Goal: Information Seeking & Learning: Learn about a topic

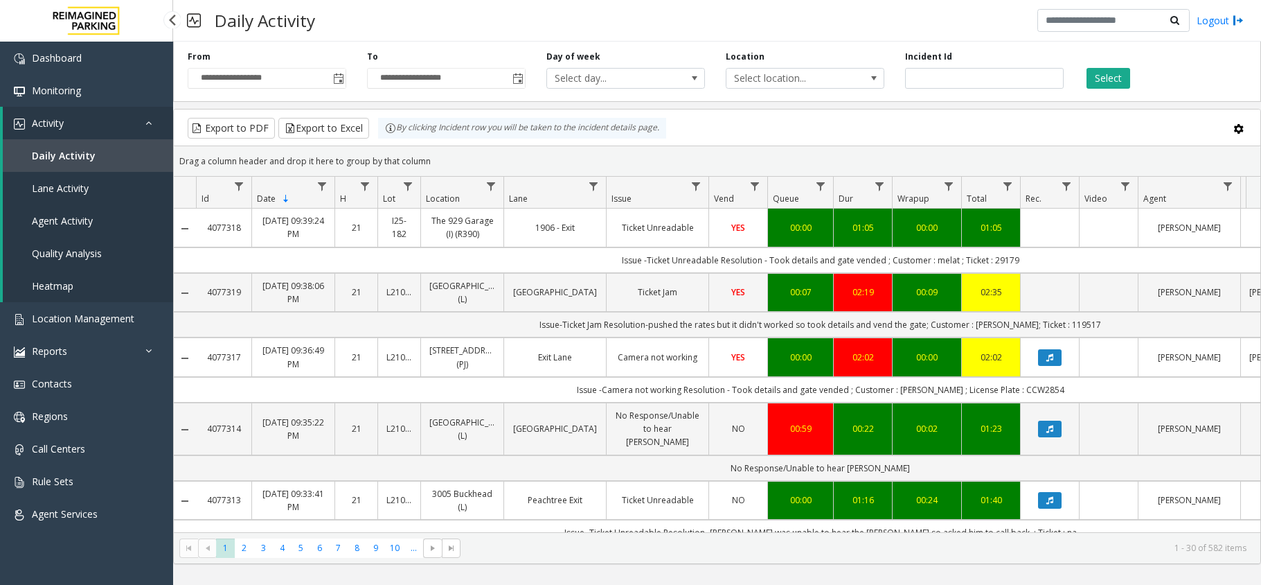
click at [46, 309] on link "Location Management" at bounding box center [86, 318] width 173 height 33
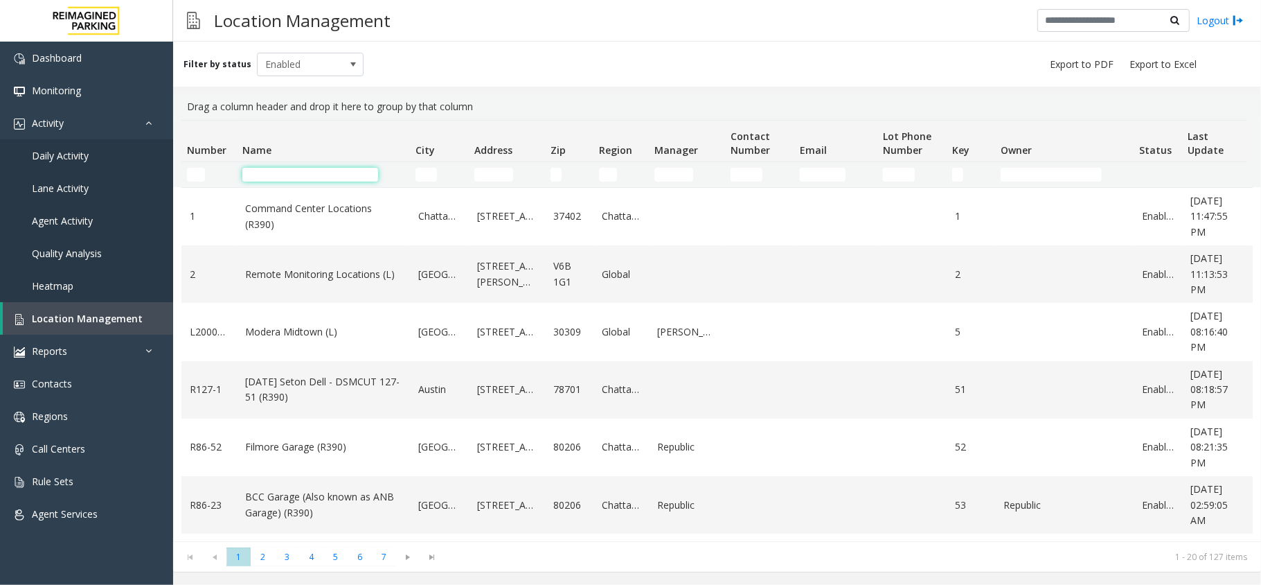
click at [277, 170] on input "Name Filter" at bounding box center [310, 175] width 136 height 14
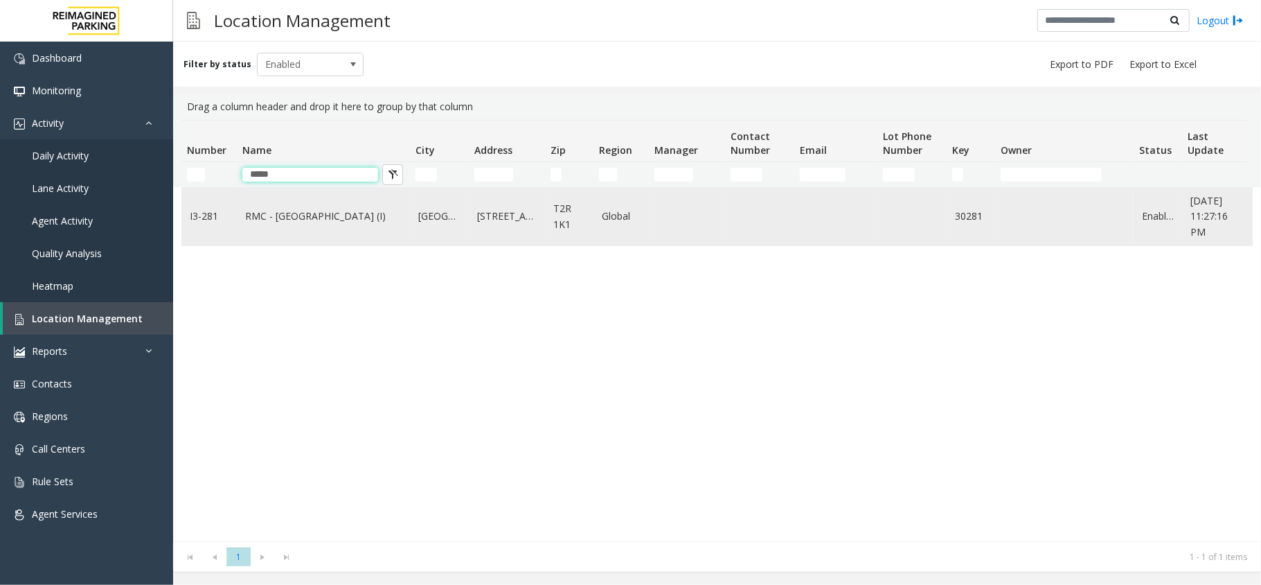
type input "*****"
click at [302, 215] on link "RMC - [GEOGRAPHIC_DATA] (I)" at bounding box center [323, 215] width 157 height 15
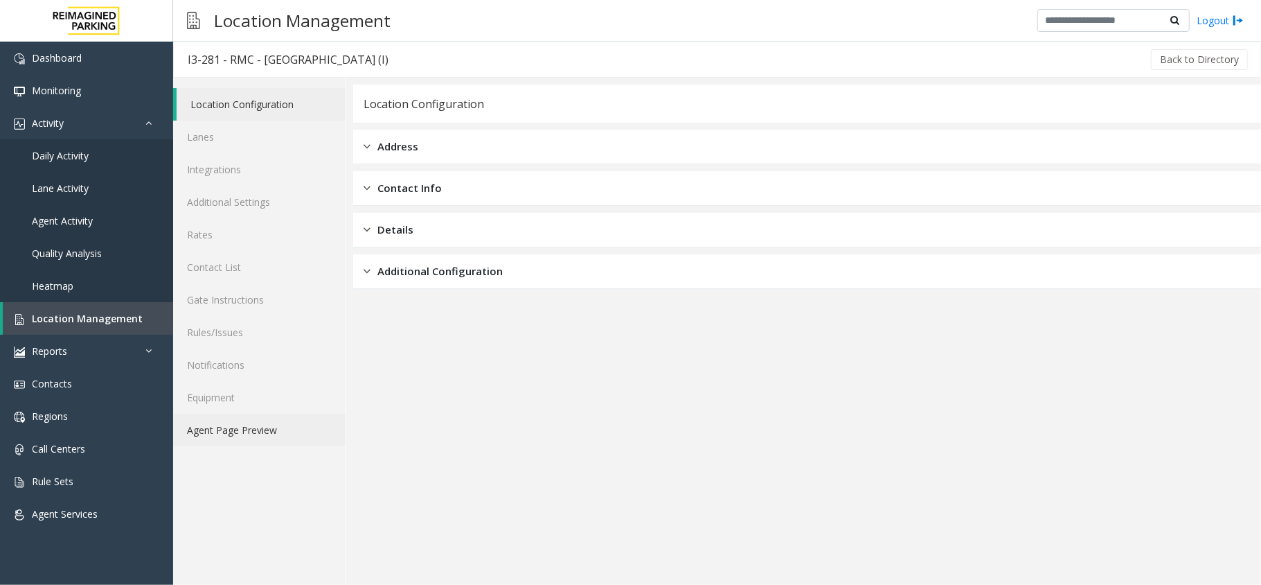
click at [269, 427] on link "Agent Page Preview" at bounding box center [259, 429] width 172 height 33
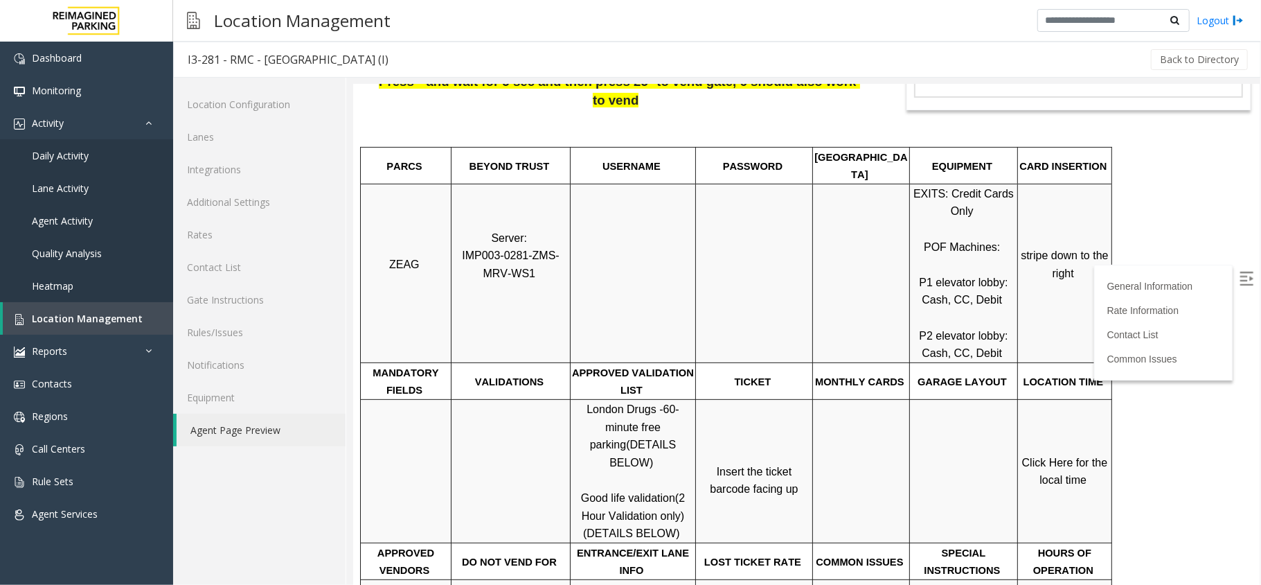
scroll to position [461, 0]
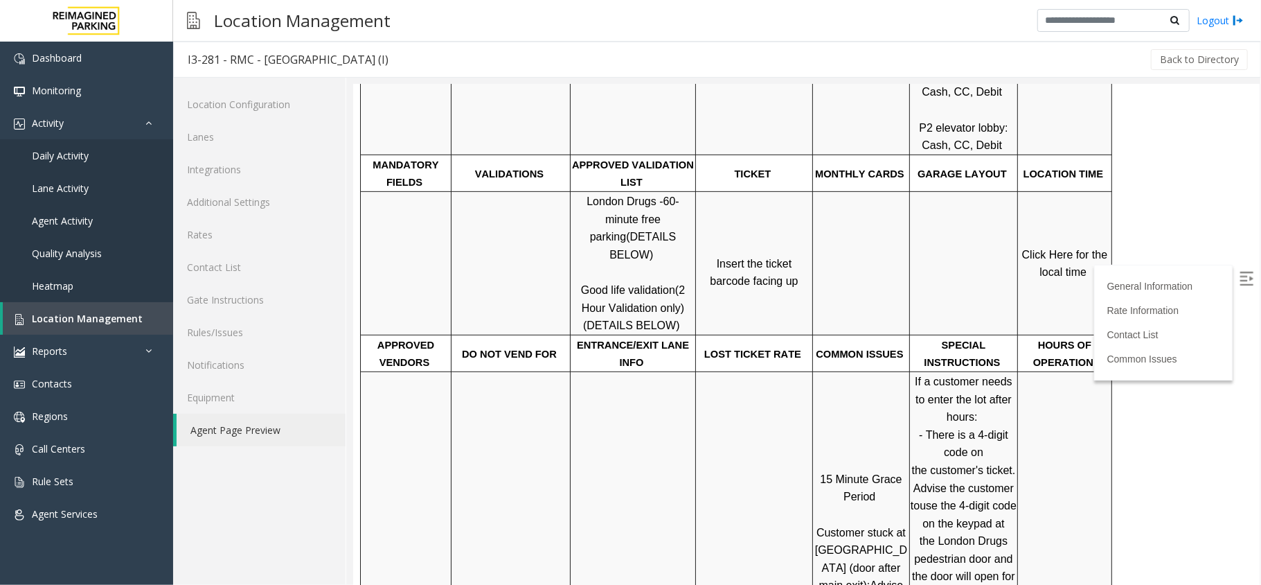
click at [1239, 278] on img at bounding box center [1246, 278] width 14 height 14
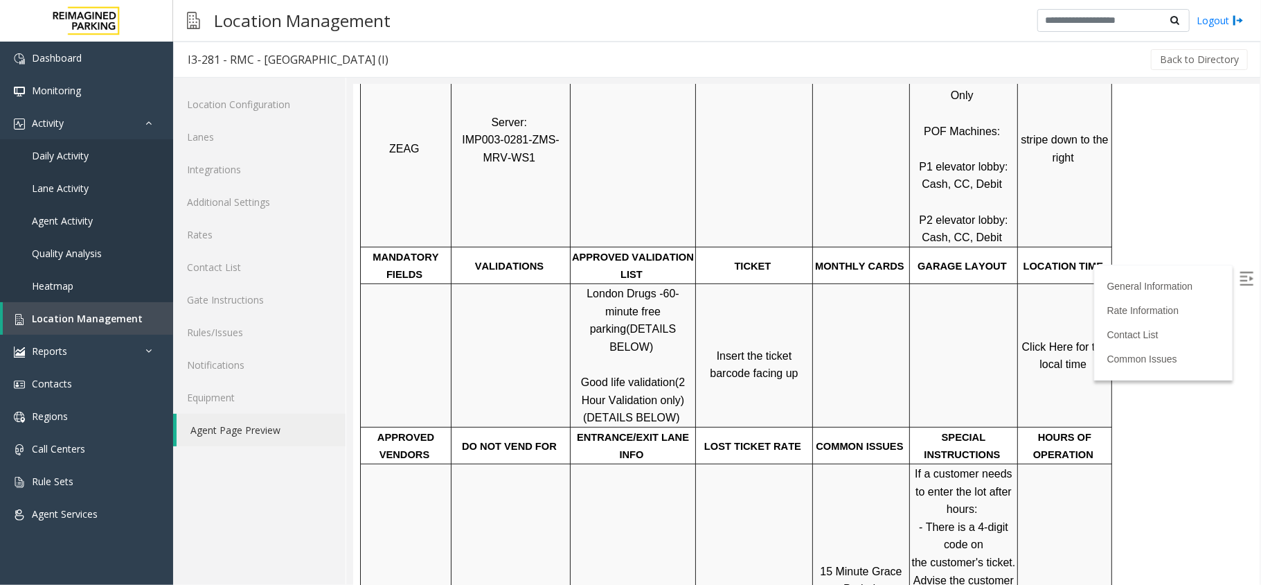
scroll to position [277, 0]
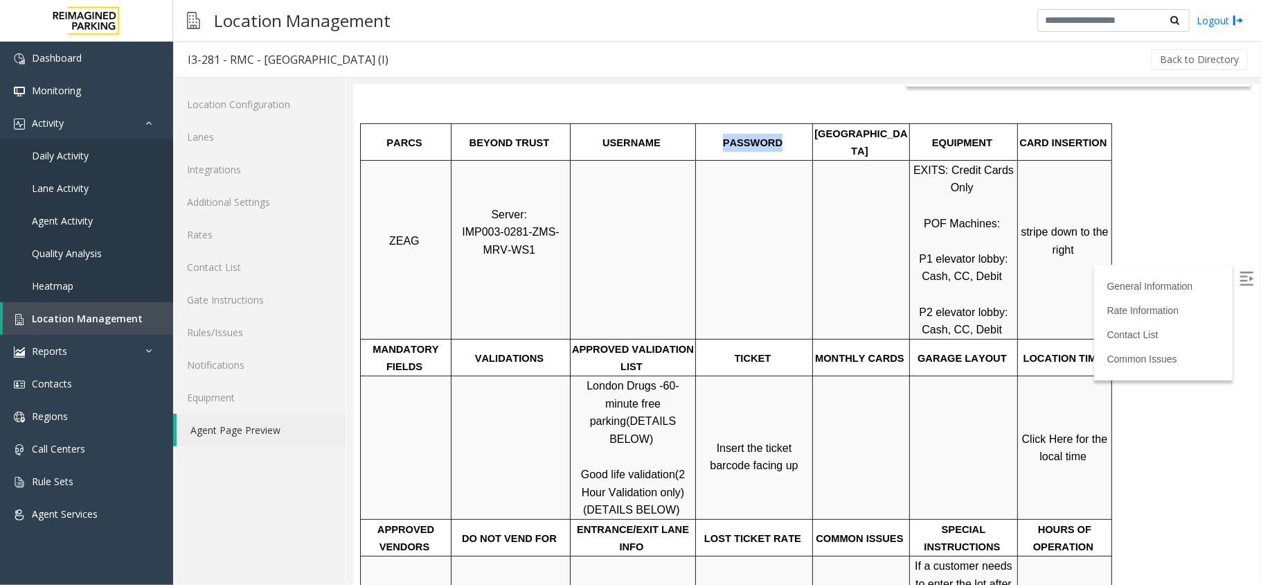
drag, startPoint x: 720, startPoint y: 110, endPoint x: 775, endPoint y: 117, distance: 55.2
click at [775, 133] on p "PASSWORD" at bounding box center [753, 142] width 115 height 18
click at [805, 231] on p at bounding box center [753, 248] width 115 height 35
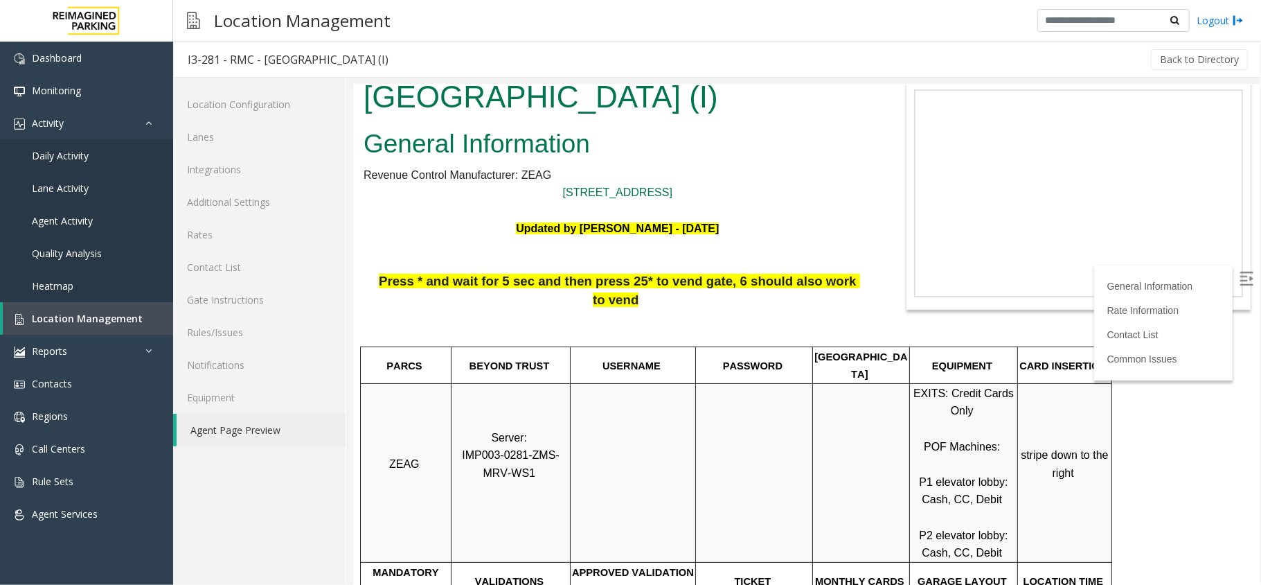
scroll to position [0, 0]
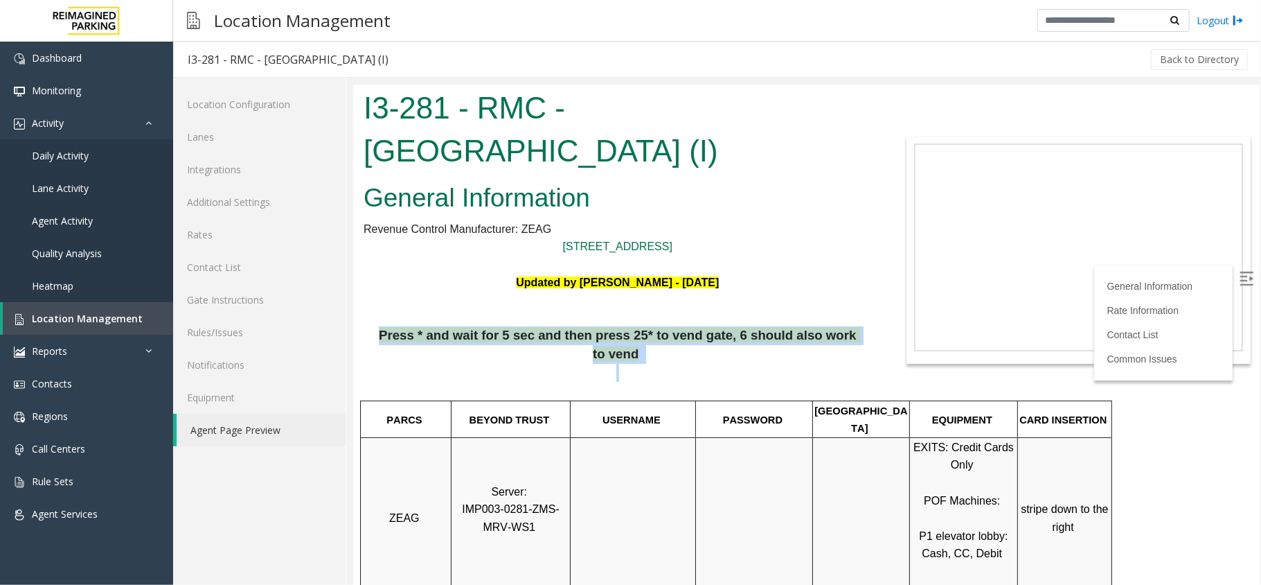
drag, startPoint x: 380, startPoint y: 331, endPoint x: 835, endPoint y: 348, distance: 455.4
click at [858, 354] on p "Press * and wait for 5 sec and then press 25* to vend gate, 6 should also work …" at bounding box center [617, 362] width 508 height 72
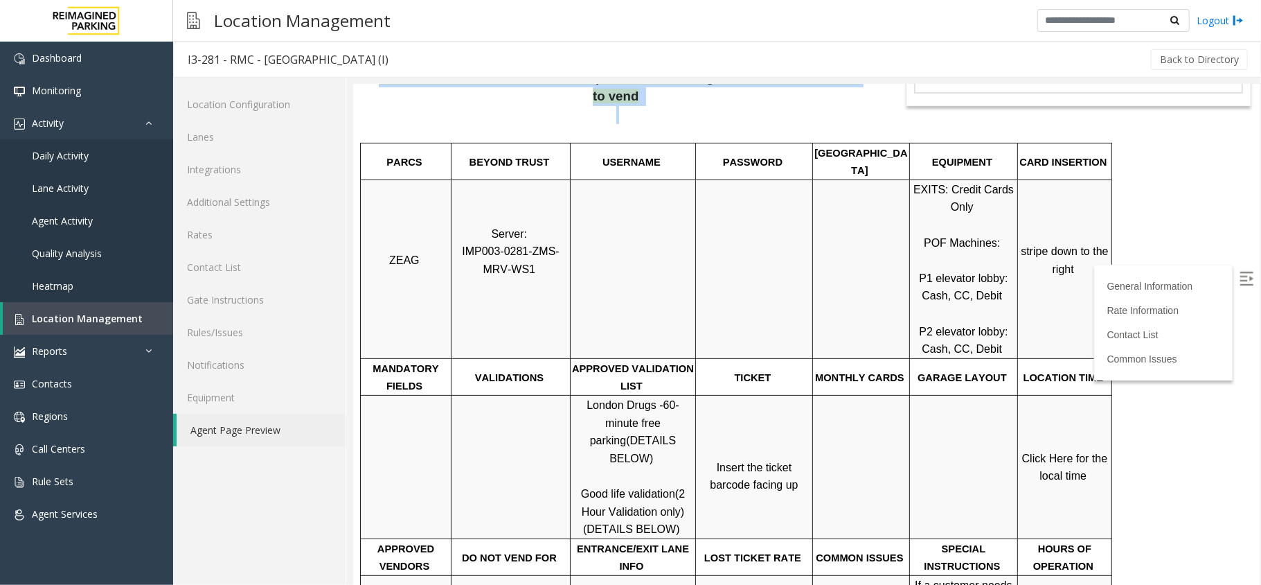
scroll to position [277, 0]
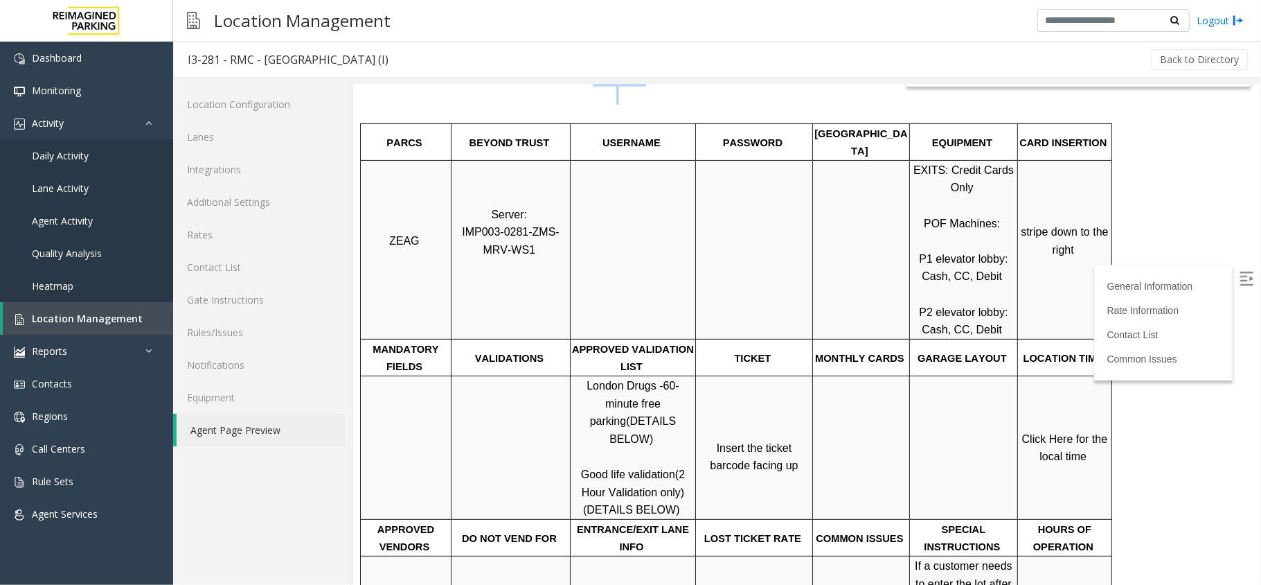
drag, startPoint x: 700, startPoint y: 409, endPoint x: 781, endPoint y: 434, distance: 83.9
click at [781, 434] on p "Insert the ticket barcode facing up" at bounding box center [753, 446] width 115 height 53
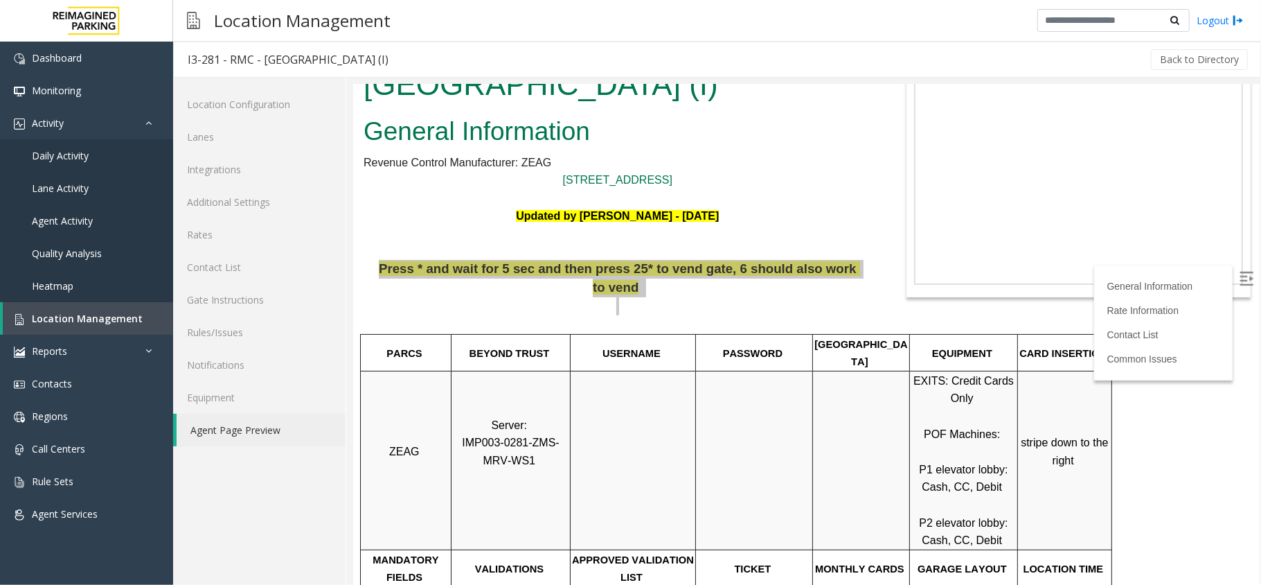
scroll to position [0, 0]
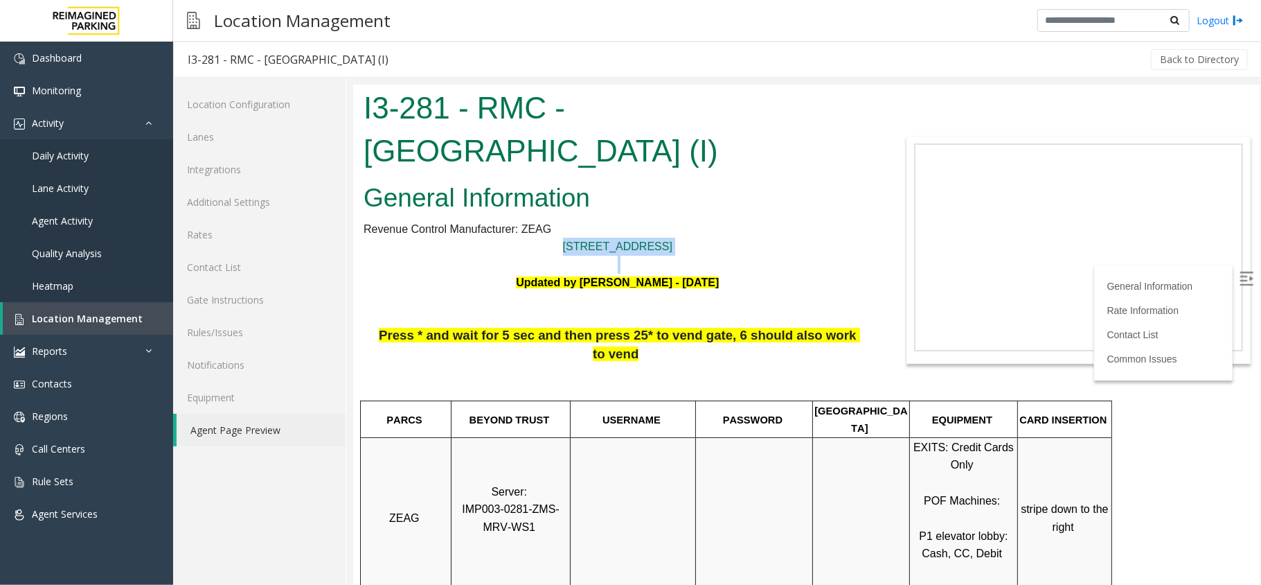
drag, startPoint x: 737, startPoint y: 233, endPoint x: 529, endPoint y: 267, distance: 210.4
click at [112, 151] on link "Daily Activity" at bounding box center [86, 155] width 173 height 33
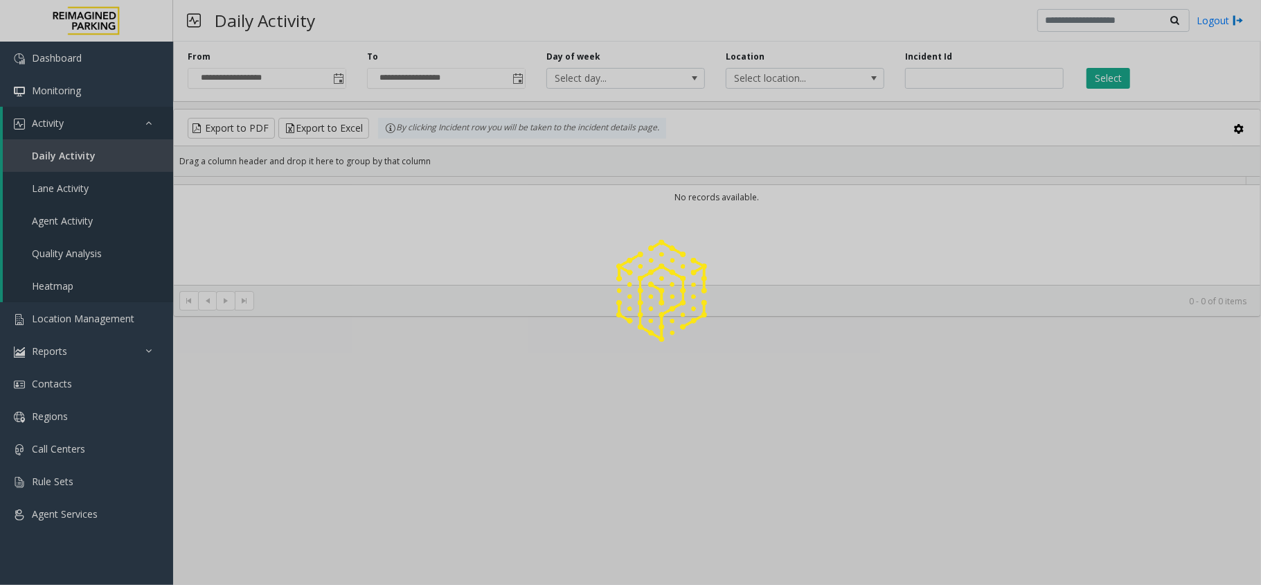
click at [338, 76] on div at bounding box center [630, 292] width 1261 height 585
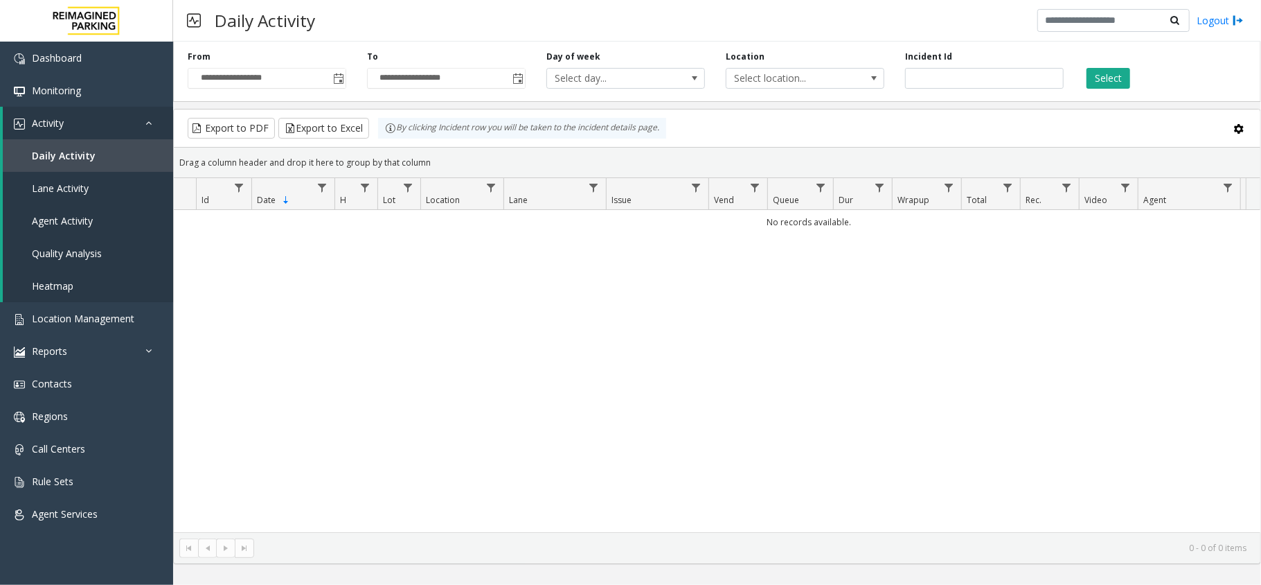
click at [338, 76] on span "Toggle popup" at bounding box center [338, 78] width 11 height 11
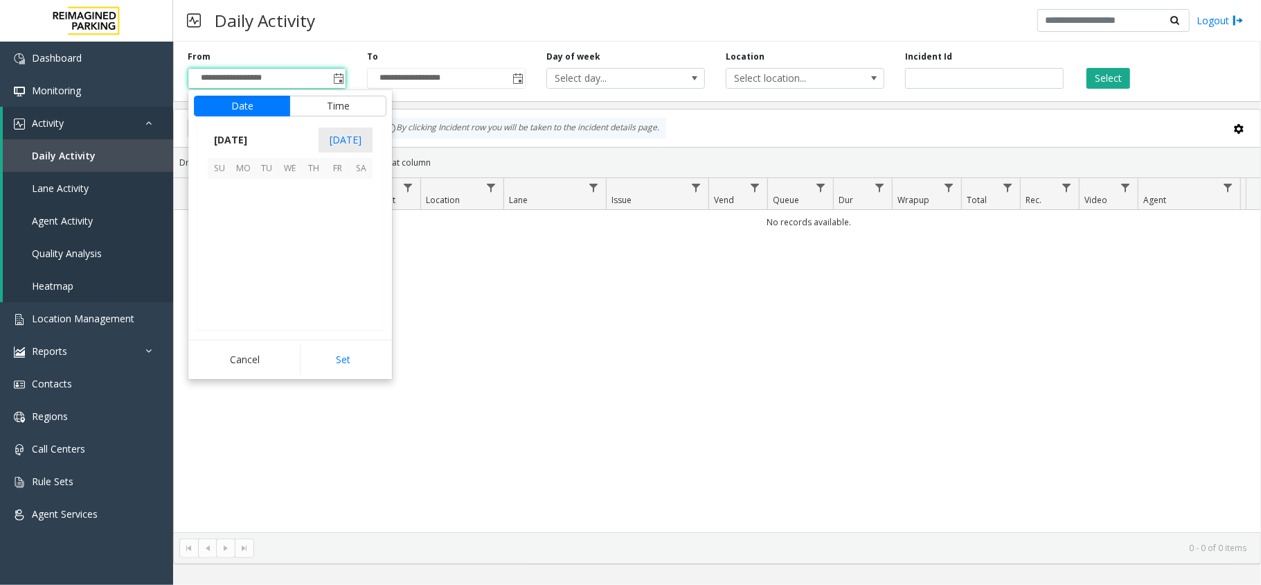
scroll to position [248571, 0]
click at [362, 220] on span "13" at bounding box center [361, 214] width 24 height 24
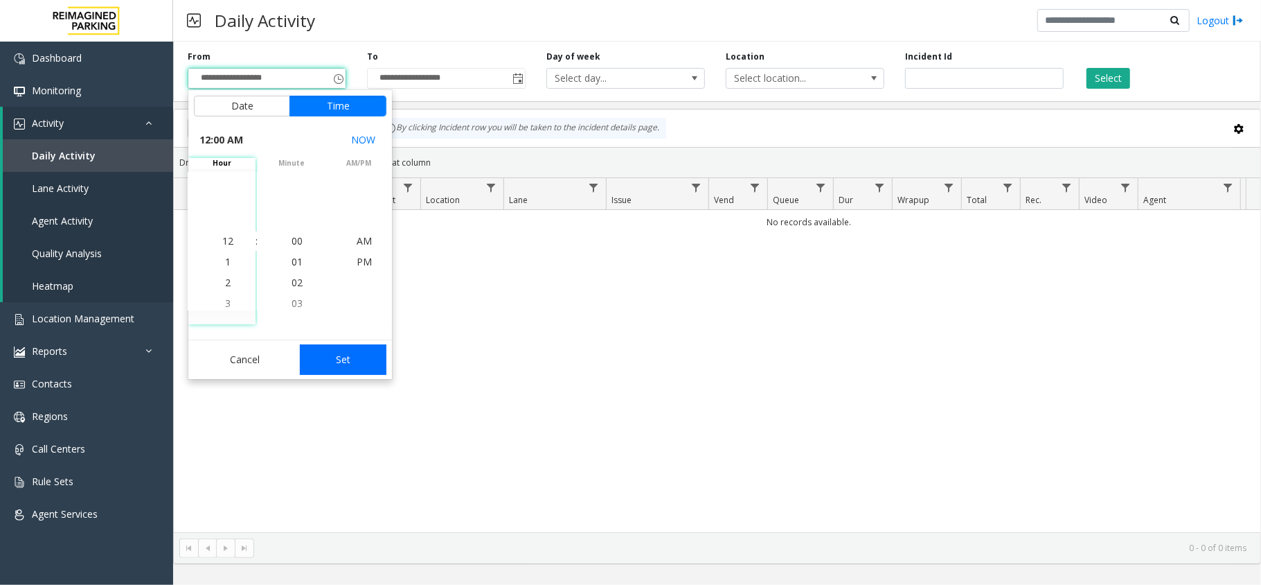
click at [322, 353] on button "Set" at bounding box center [343, 359] width 87 height 30
type input "**********"
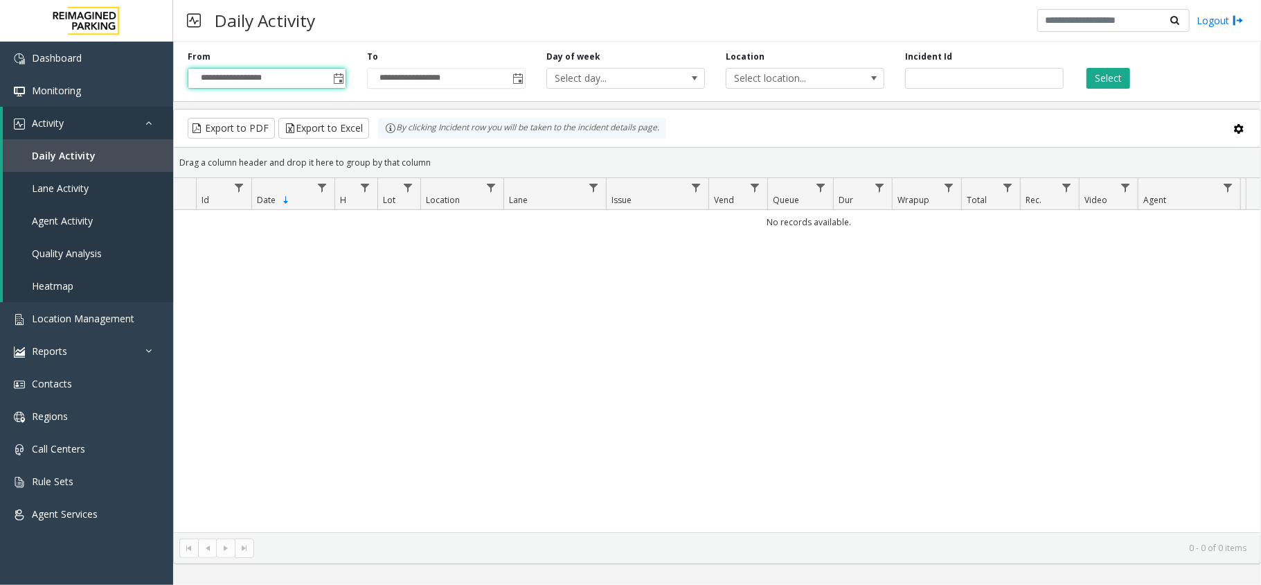
click at [1134, 69] on div "Select" at bounding box center [1163, 70] width 179 height 38
click at [1110, 78] on button "Select" at bounding box center [1109, 78] width 44 height 21
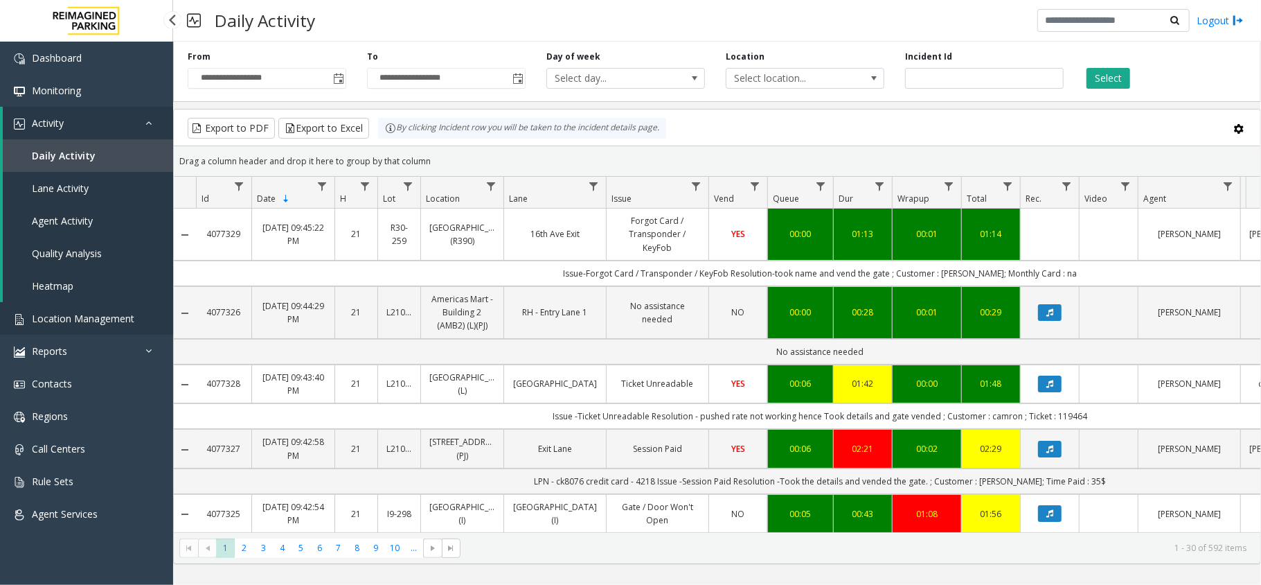
click at [93, 312] on span "Location Management" at bounding box center [83, 318] width 103 height 13
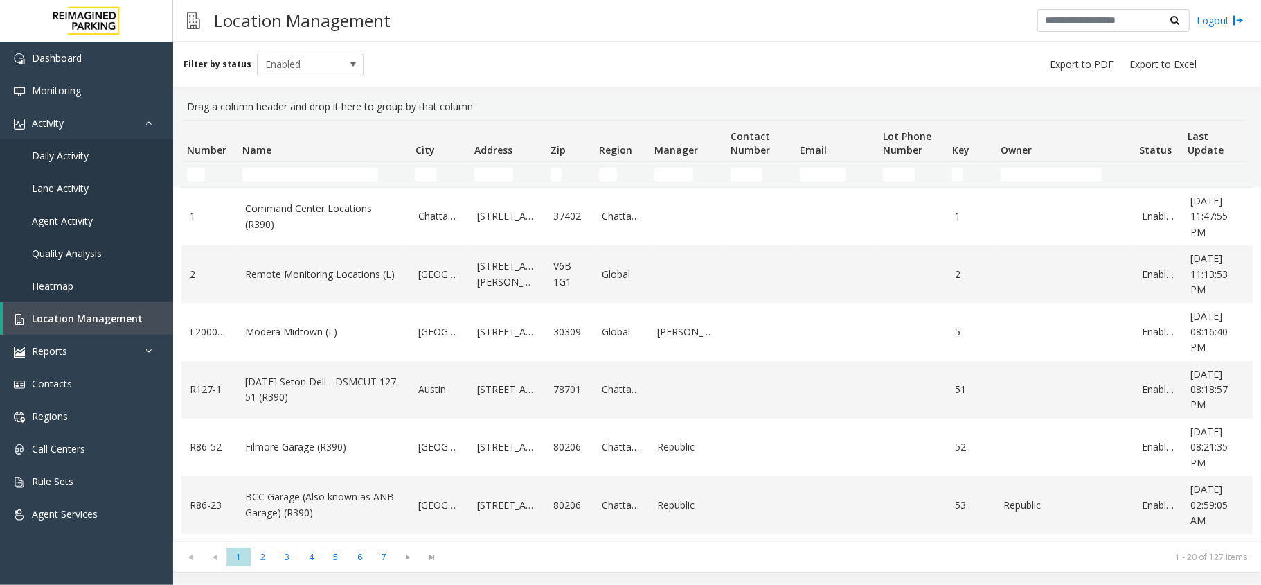
click at [344, 184] on td "Name Filter" at bounding box center [323, 174] width 173 height 25
click at [335, 179] on input "Name Filter" at bounding box center [310, 175] width 136 height 14
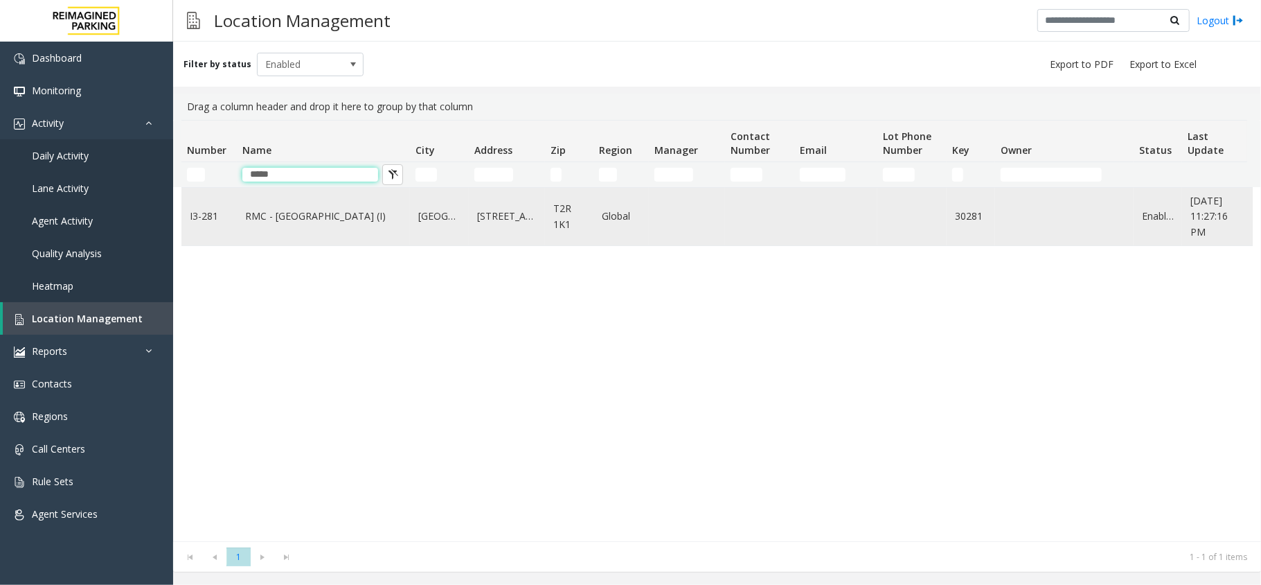
type input "*****"
click at [206, 194] on td "I3-281" at bounding box center [208, 216] width 55 height 57
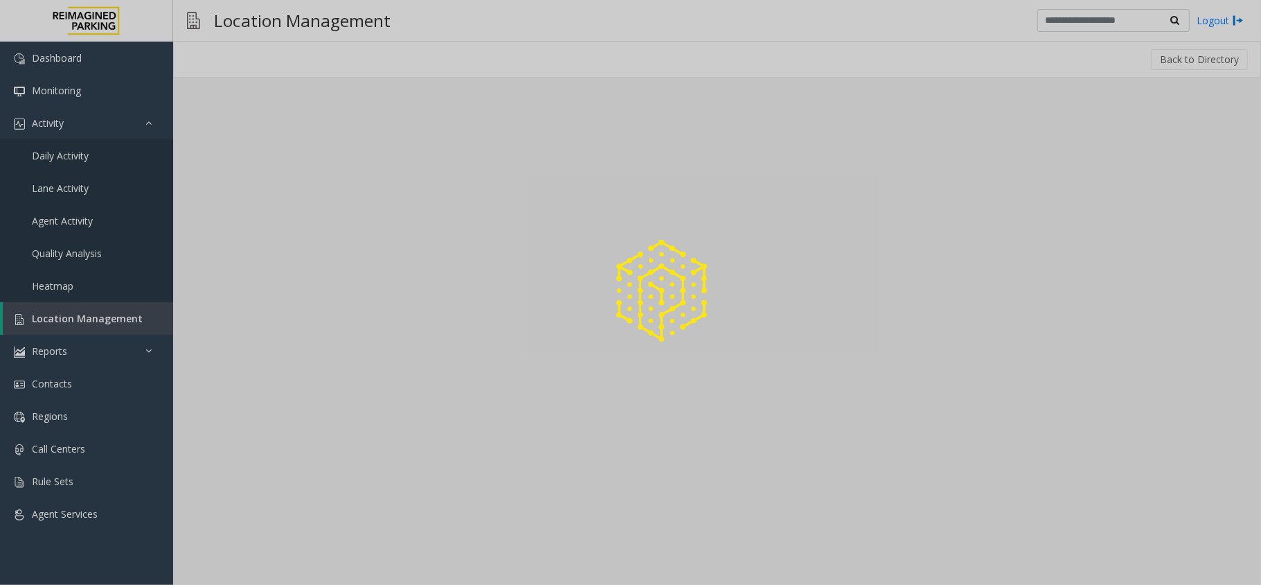
click at [256, 240] on div at bounding box center [630, 292] width 1261 height 585
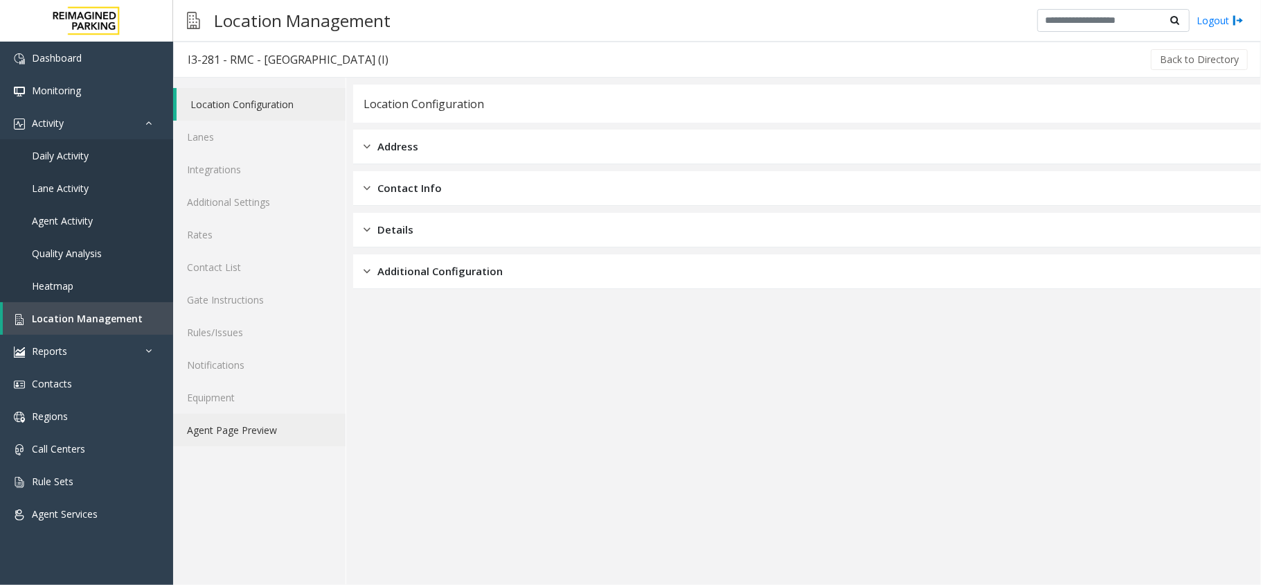
click at [269, 422] on link "Agent Page Preview" at bounding box center [259, 429] width 172 height 33
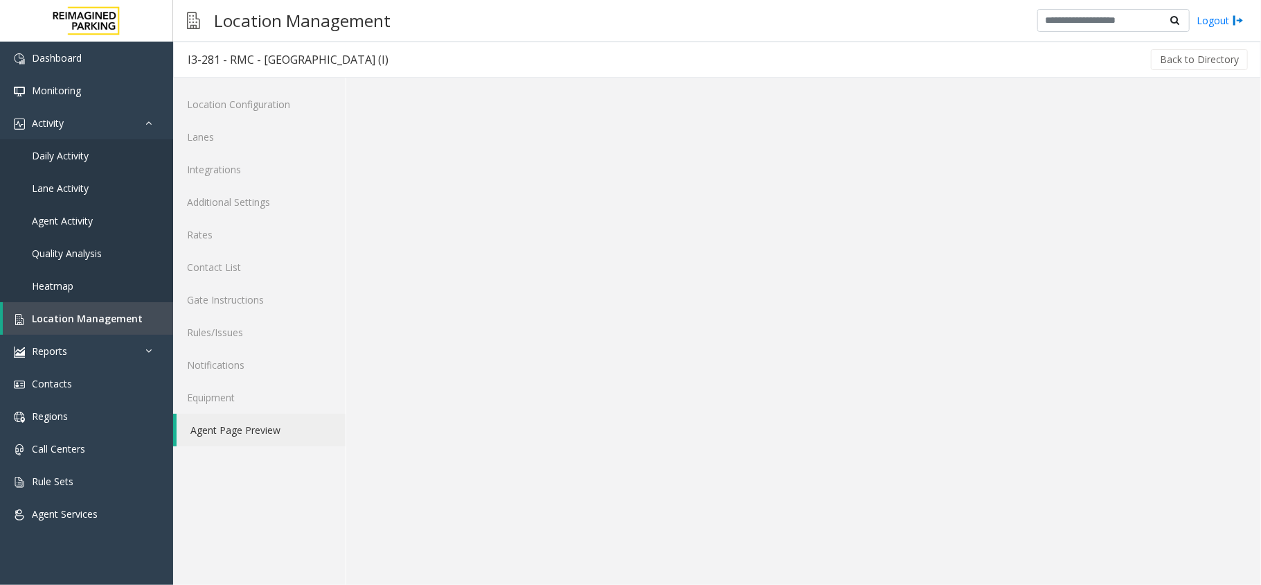
click at [269, 422] on link "Agent Page Preview" at bounding box center [261, 429] width 169 height 33
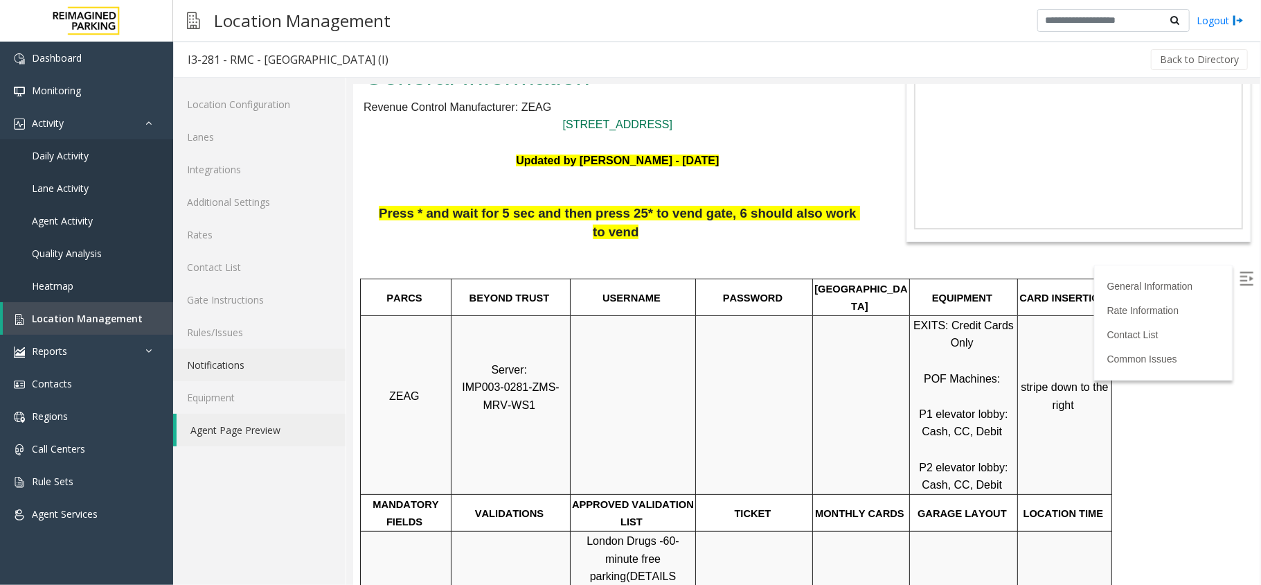
scroll to position [184, 0]
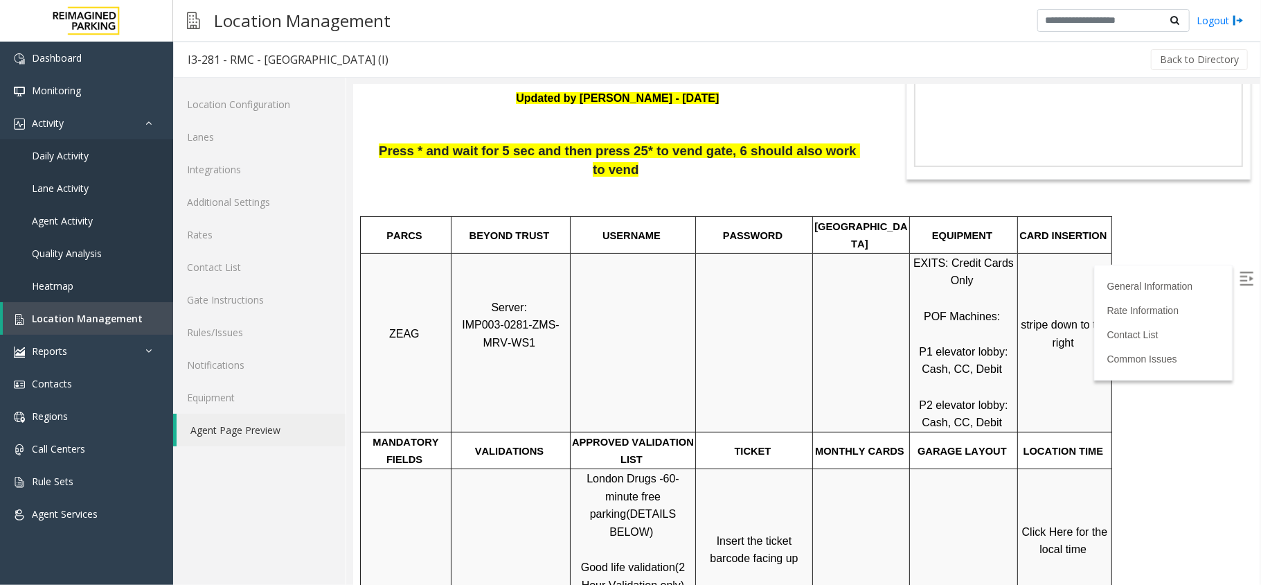
click at [1241, 279] on label at bounding box center [1247, 279] width 21 height 21
click at [97, 150] on link "Daily Activity" at bounding box center [86, 155] width 173 height 33
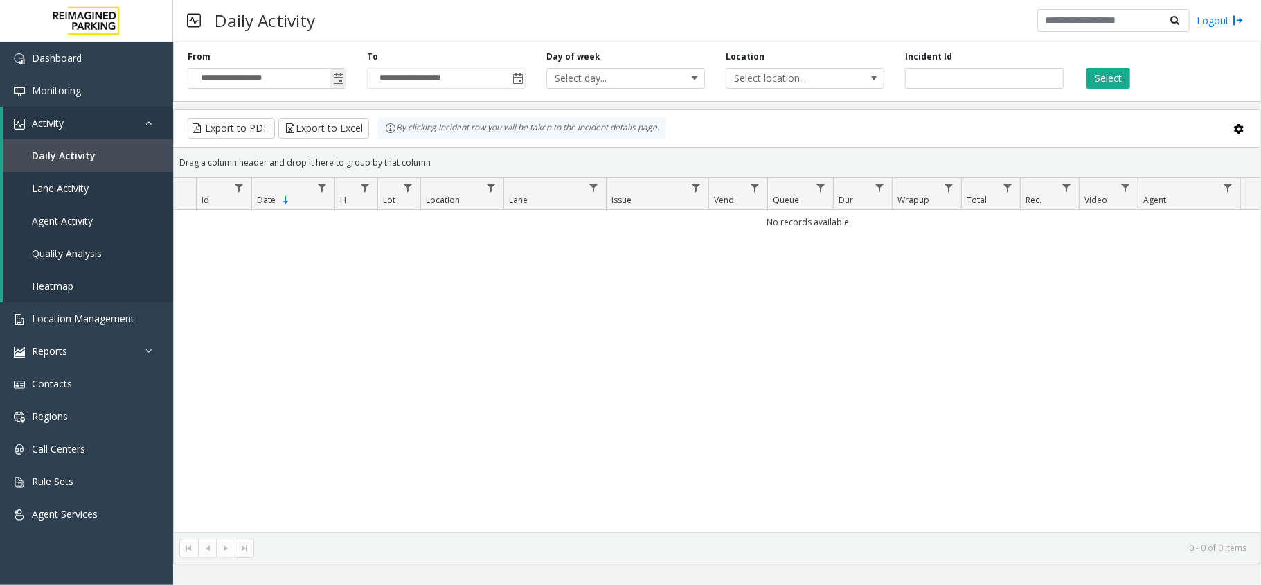
click at [337, 89] on span "Toggle popup" at bounding box center [337, 78] width 15 height 22
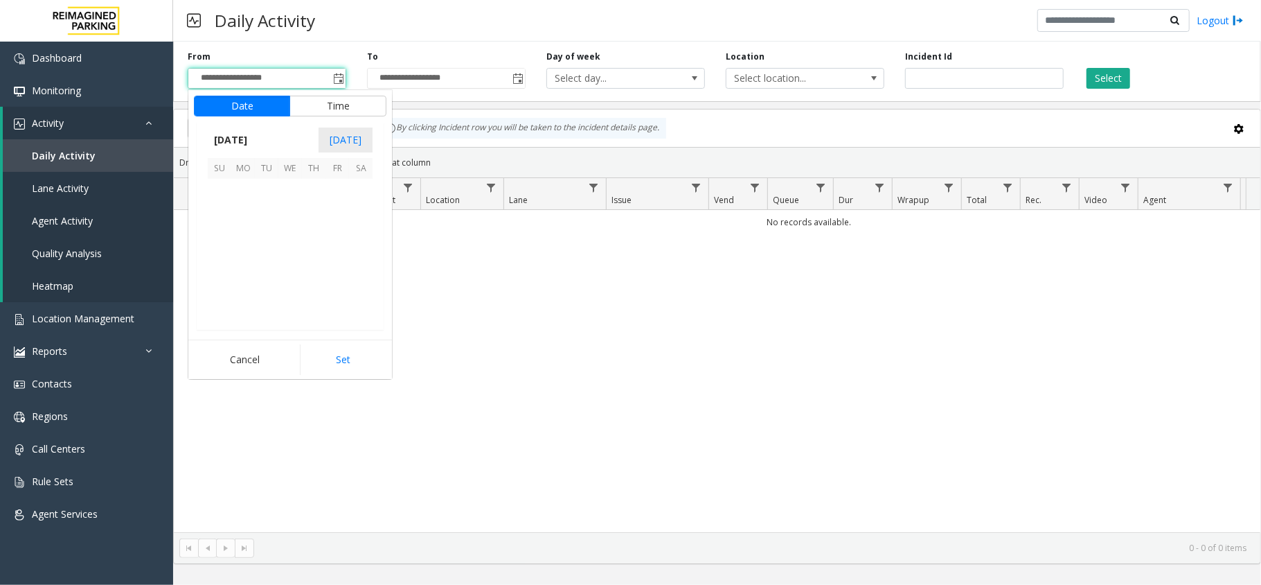
scroll to position [248571, 0]
click at [362, 209] on span "13" at bounding box center [361, 214] width 24 height 24
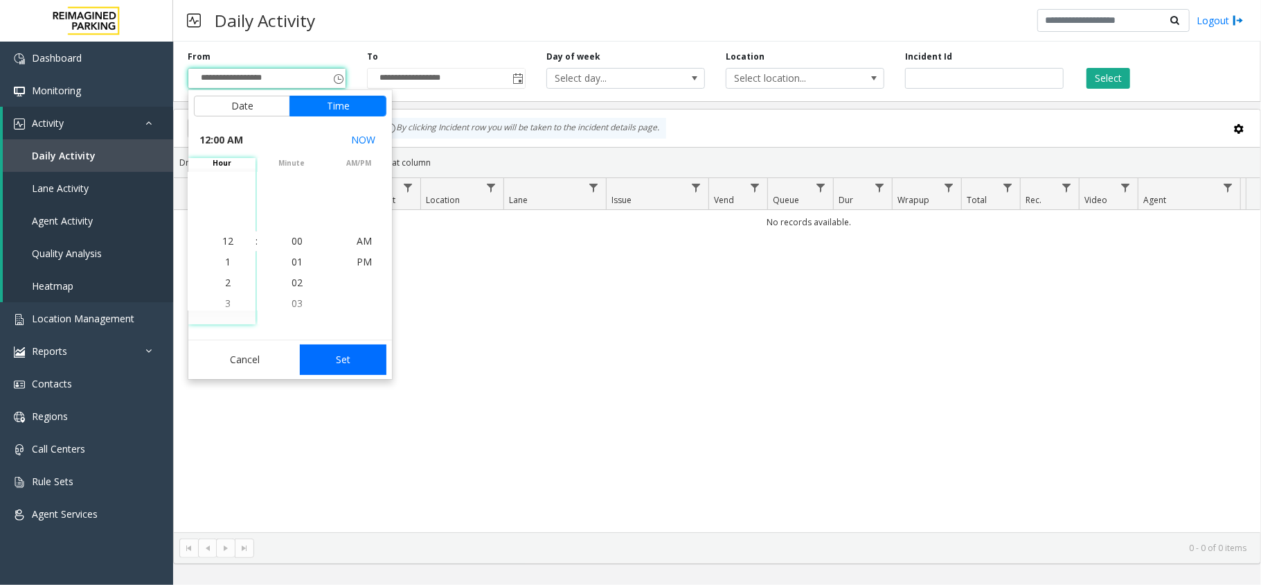
click at [377, 350] on button "Set" at bounding box center [343, 359] width 87 height 30
type input "**********"
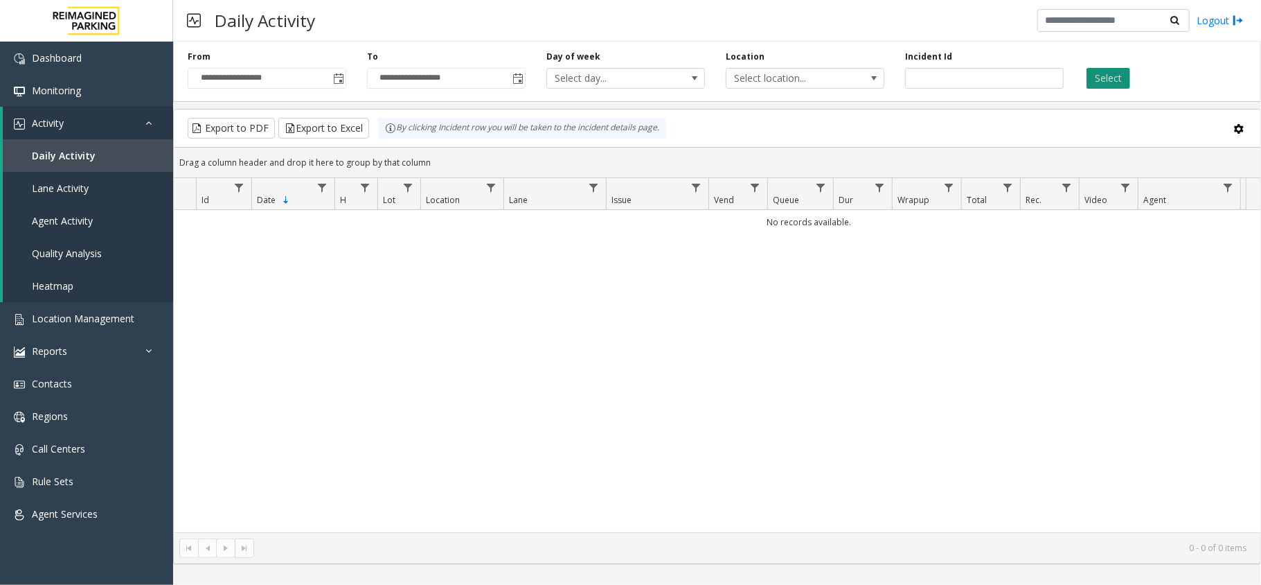
click at [1106, 78] on button "Select" at bounding box center [1109, 78] width 44 height 21
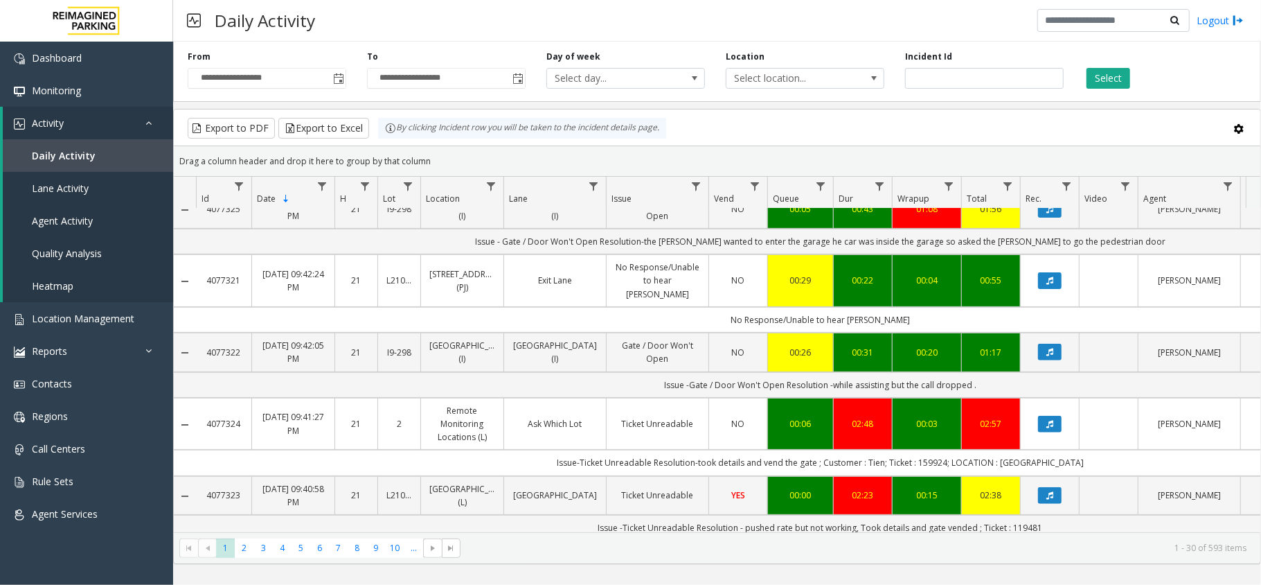
scroll to position [461, 0]
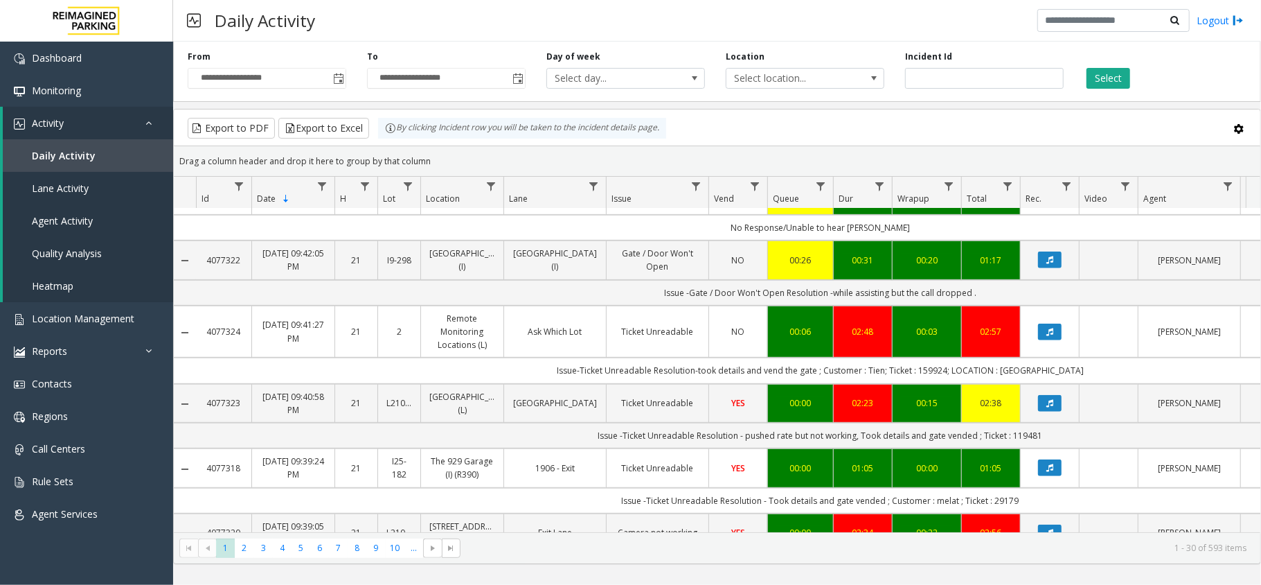
click at [932, 368] on td "Issue-Ticket Unreadable Resolution-took details and vend the gate ; Customer : …" at bounding box center [820, 370] width 1249 height 26
copy td "159924"
click at [877, 367] on td "Issue-Ticket Unreadable Resolution-took details and vend the gate ; Customer : …" at bounding box center [820, 370] width 1249 height 26
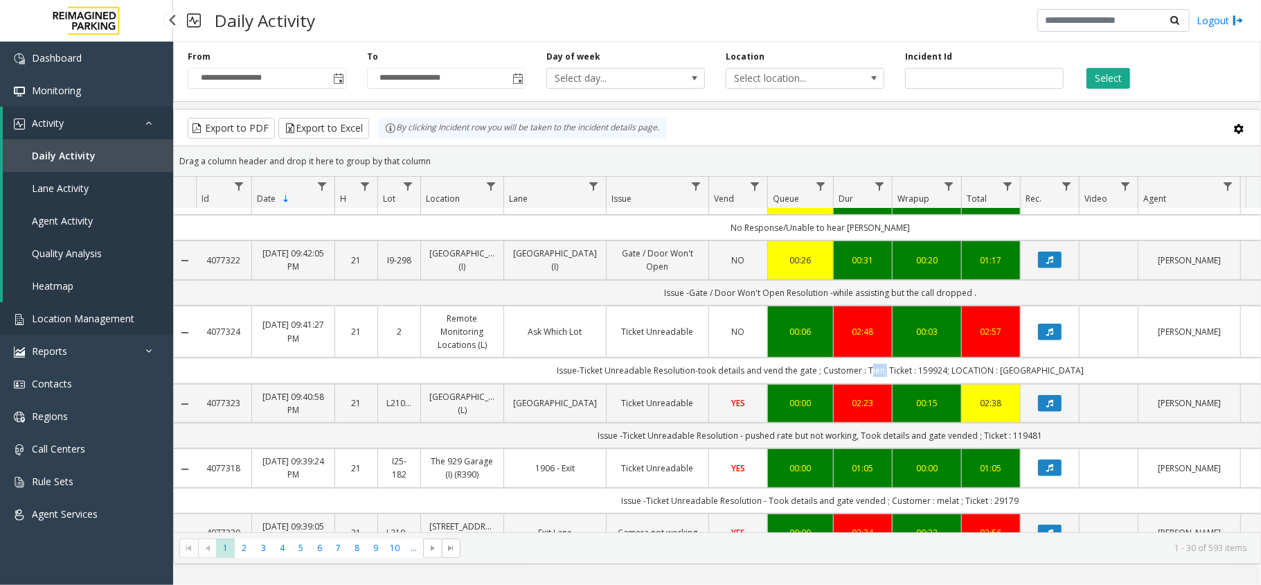
copy td "Tien"
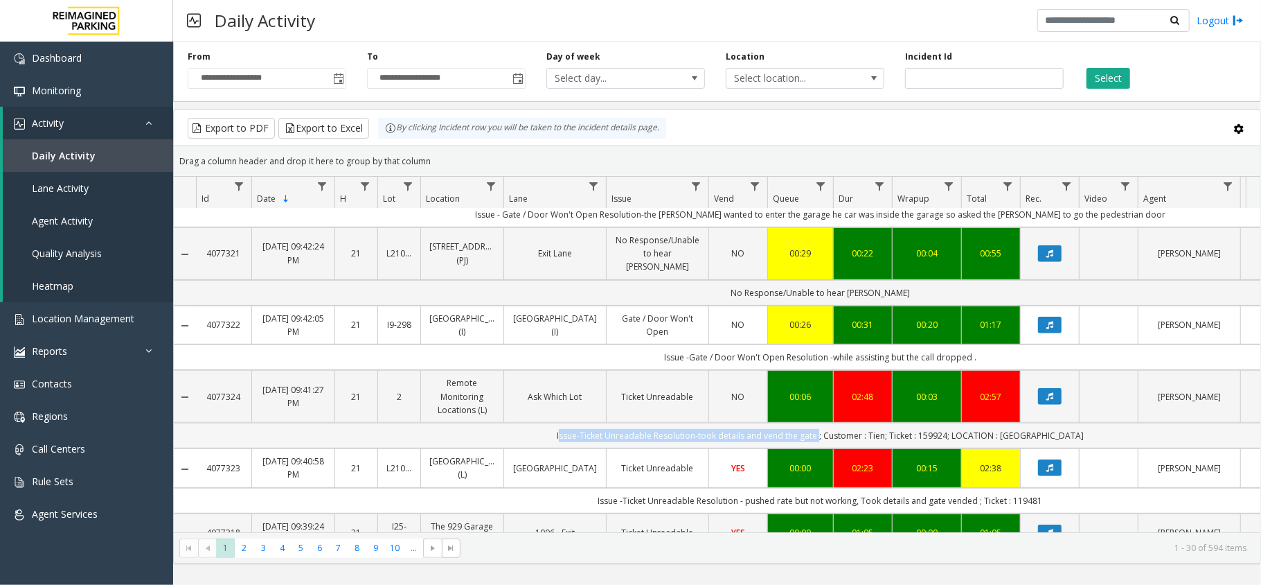
drag, startPoint x: 562, startPoint y: 427, endPoint x: 820, endPoint y: 431, distance: 257.7
click at [820, 431] on td "Issue-Ticket Unreadable Resolution-took details and vend the gate ; Customer : …" at bounding box center [820, 435] width 1249 height 26
copy td "Issue-Ticket Unreadable Resolution-took details and vend the gate"
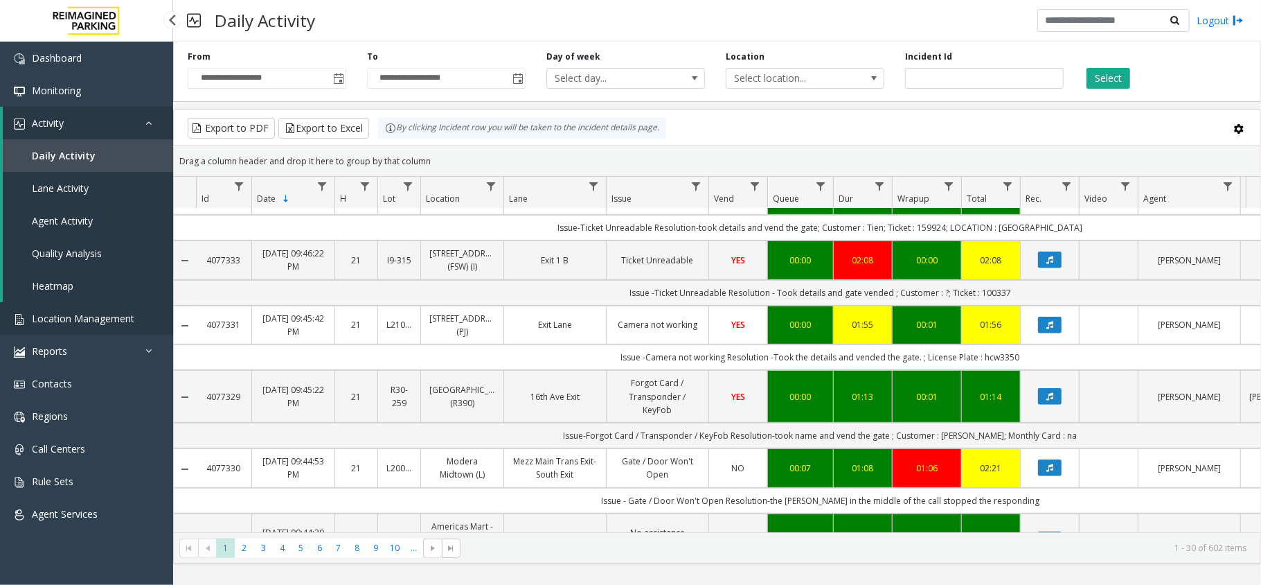
click at [90, 319] on span "Location Management" at bounding box center [83, 318] width 103 height 13
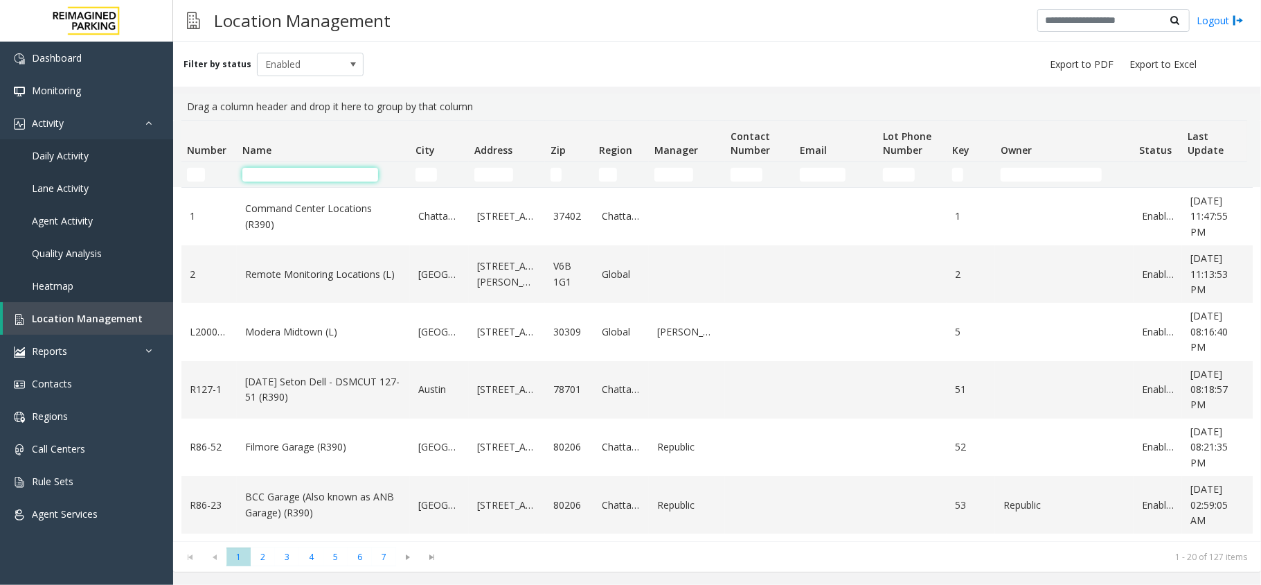
click at [314, 172] on input "Name Filter" at bounding box center [310, 175] width 136 height 14
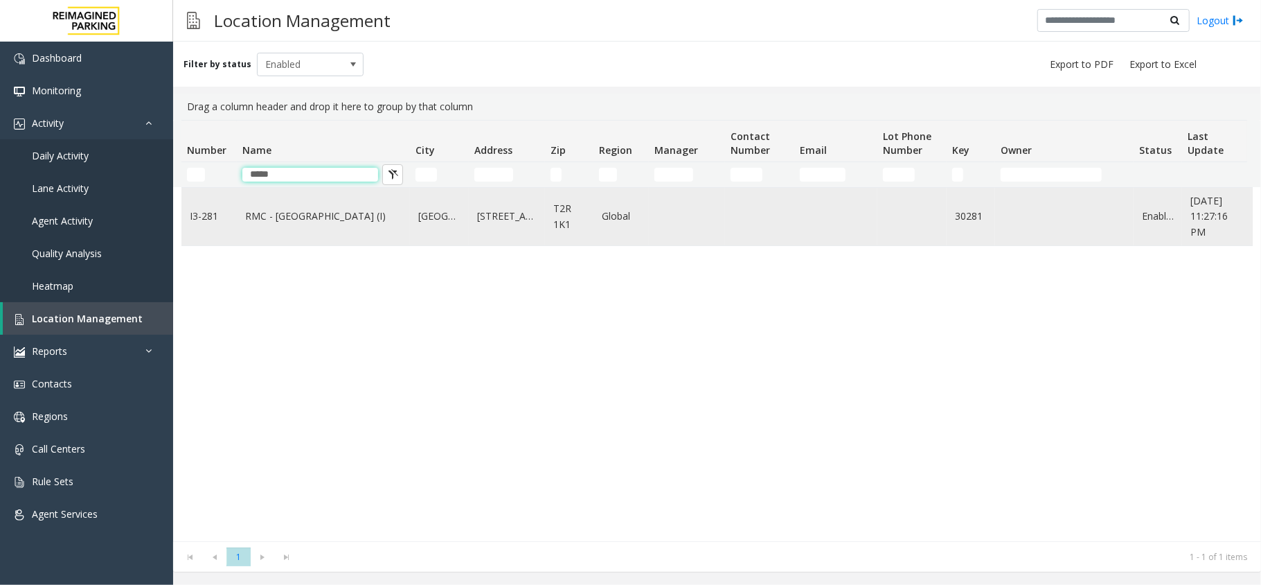
type input "*****"
click at [289, 211] on link "RMC - [GEOGRAPHIC_DATA] (I)" at bounding box center [323, 215] width 157 height 15
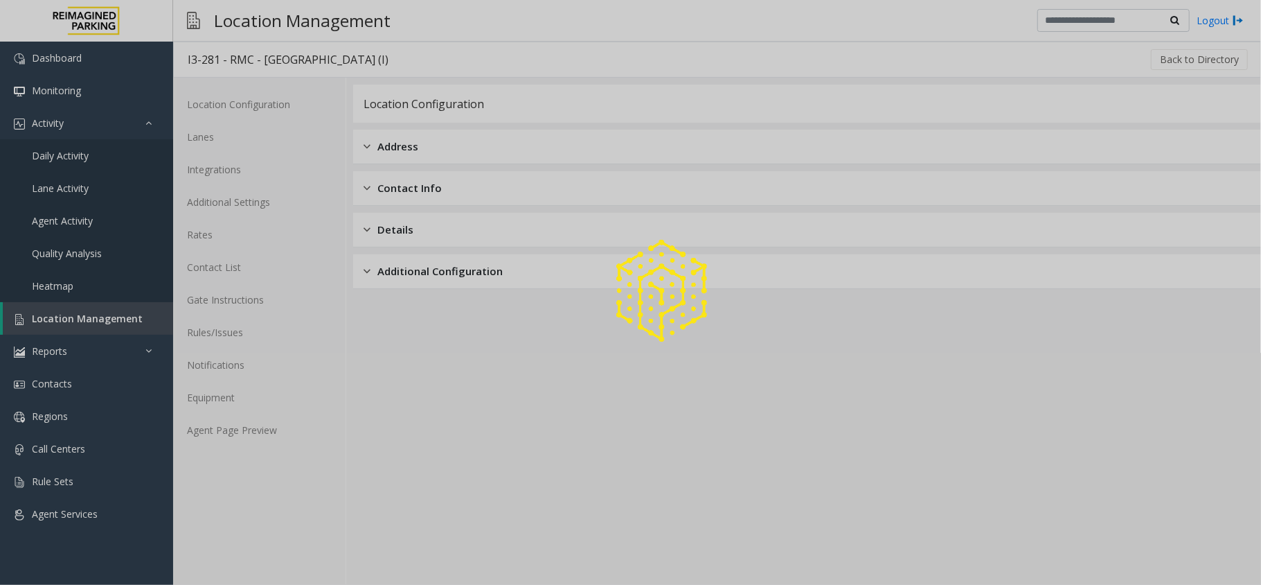
click at [267, 402] on div at bounding box center [630, 292] width 1261 height 585
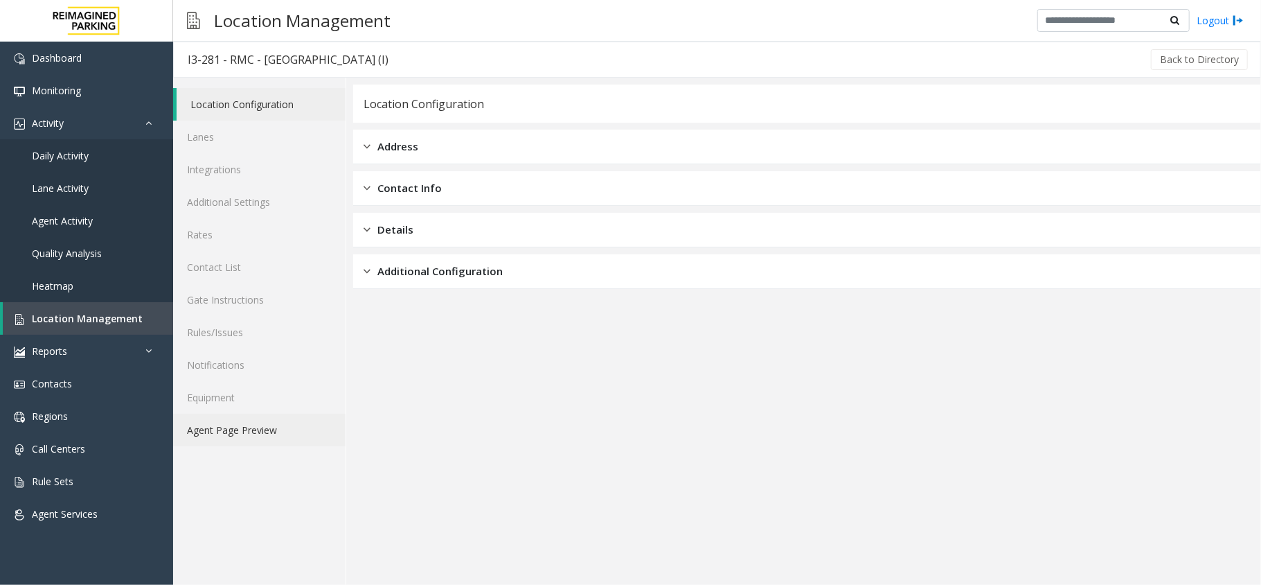
click at [269, 421] on link "Agent Page Preview" at bounding box center [259, 429] width 172 height 33
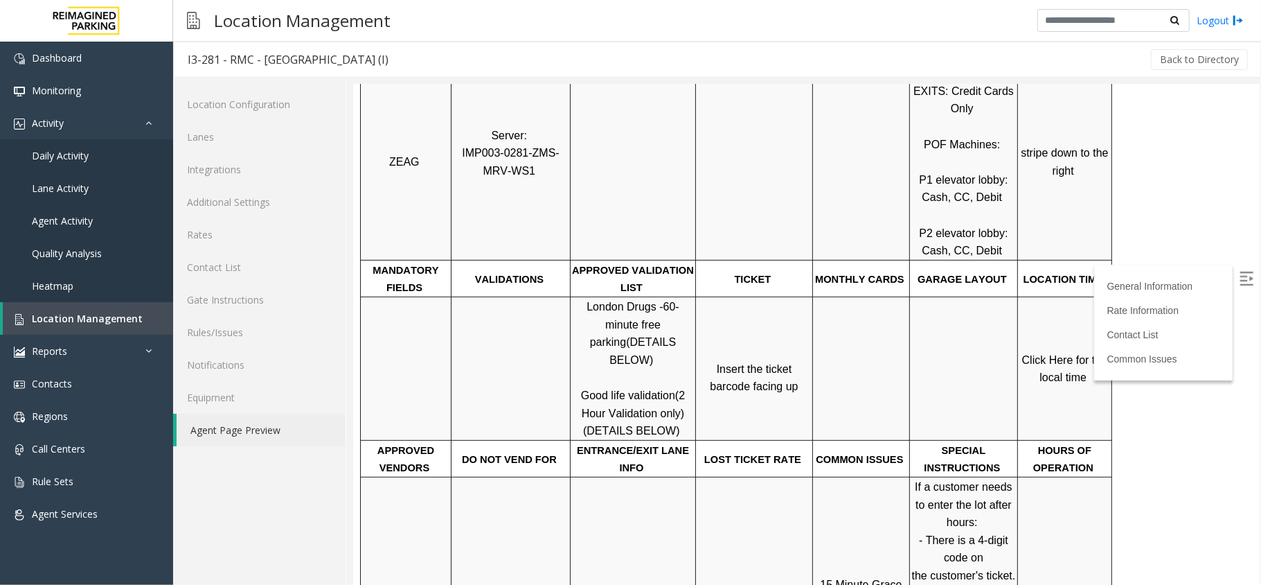
scroll to position [369, 0]
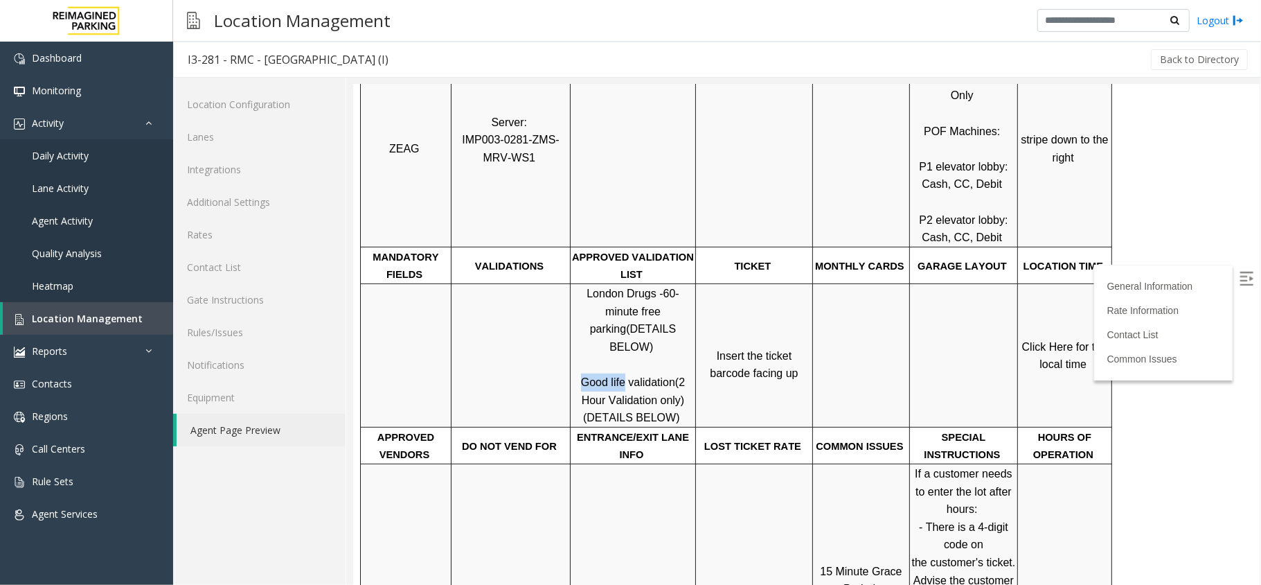
drag, startPoint x: 585, startPoint y: 328, endPoint x: 621, endPoint y: 328, distance: 36.7
click at [621, 375] on span "Good life validation" at bounding box center [627, 381] width 94 height 12
copy span "Good life"
click at [1040, 340] on span "Click Here for the local time" at bounding box center [1066, 355] width 89 height 30
click at [55, 150] on span "Daily Activity" at bounding box center [60, 155] width 57 height 13
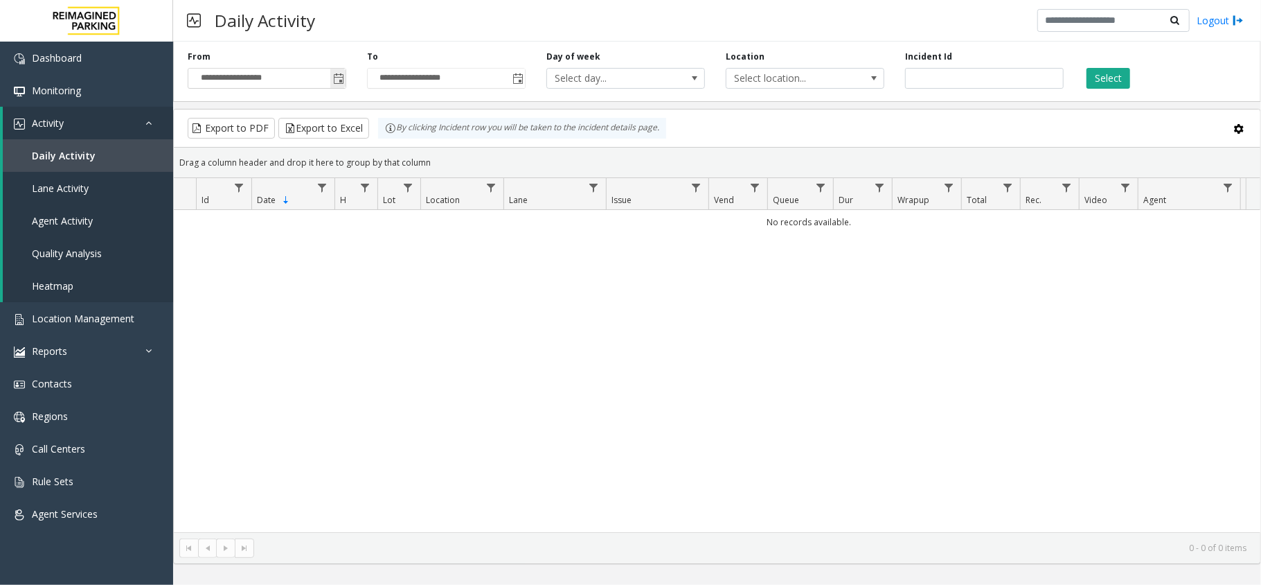
click at [338, 78] on span "Toggle popup" at bounding box center [338, 78] width 11 height 11
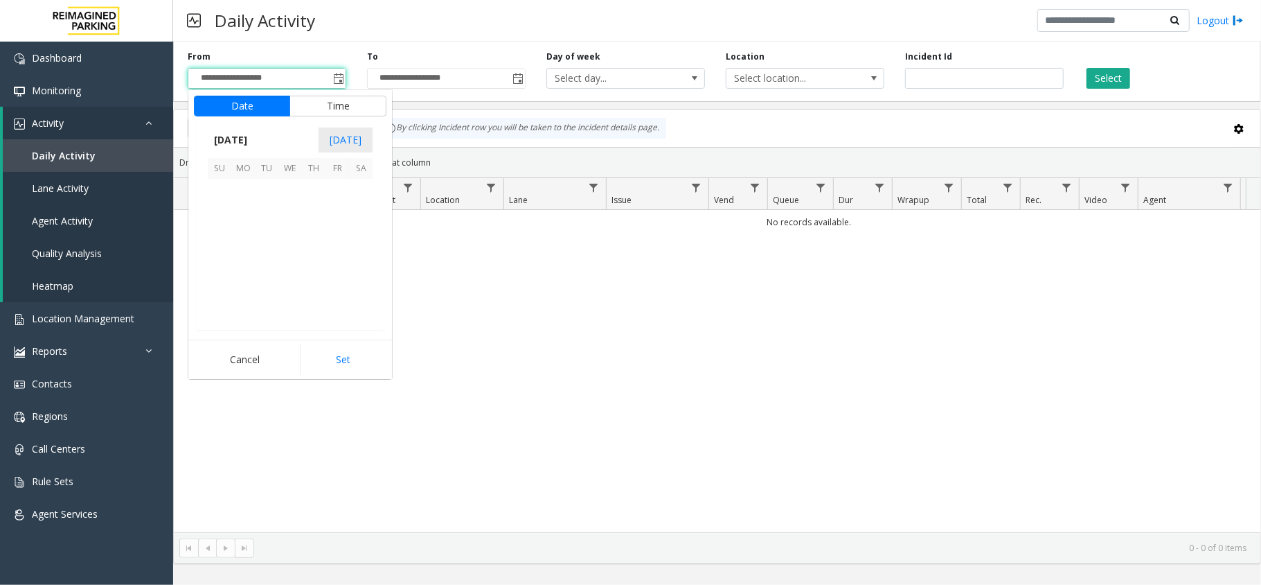
scroll to position [248571, 0]
click at [359, 217] on span "13" at bounding box center [361, 214] width 24 height 24
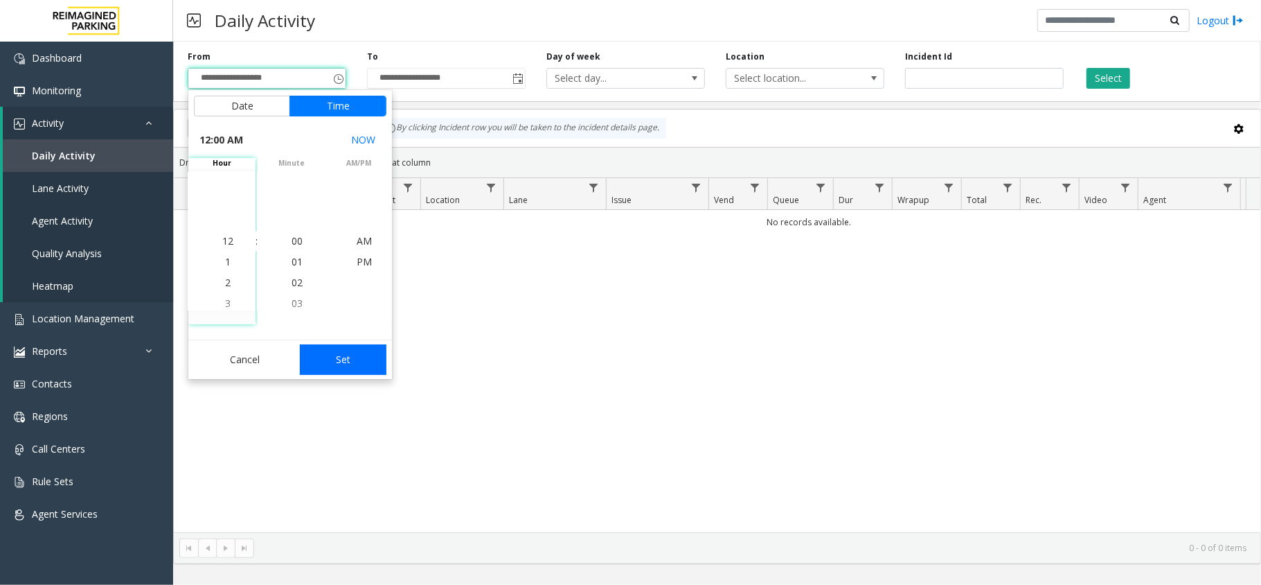
click at [323, 369] on button "Set" at bounding box center [343, 359] width 87 height 30
type input "**********"
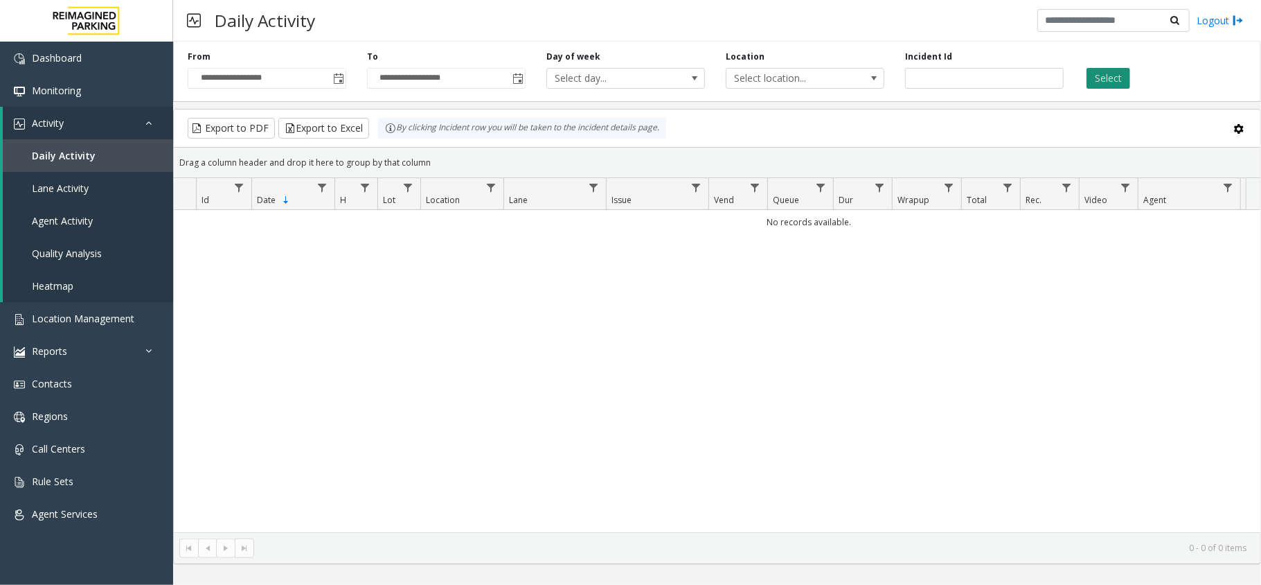
click at [1129, 82] on div "Select" at bounding box center [1163, 70] width 179 height 38
click at [1129, 82] on button "Select" at bounding box center [1109, 78] width 44 height 21
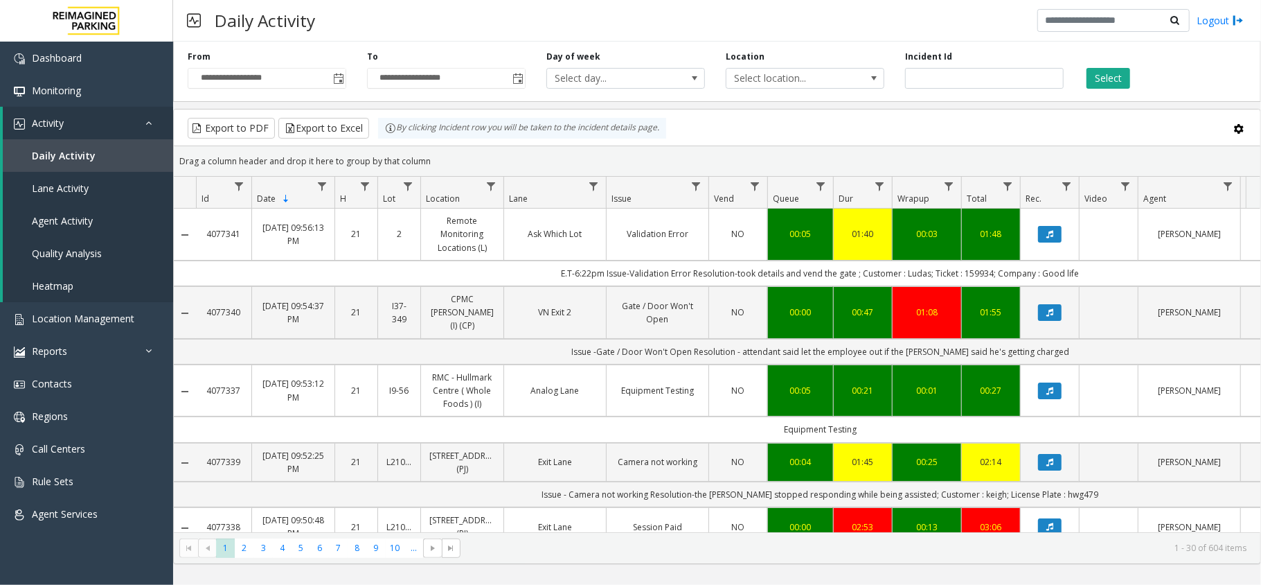
click at [690, 137] on div "Export to PDF Export to Excel By clicking Incident row you will be taken to the…" at bounding box center [717, 128] width 1063 height 21
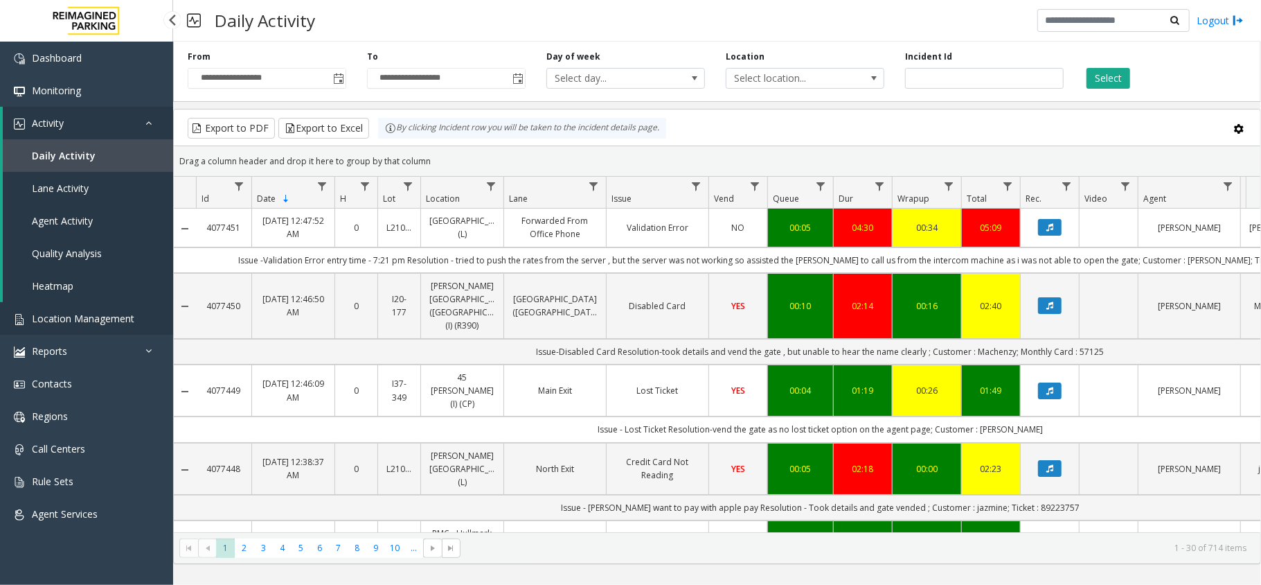
click at [127, 323] on span "Location Management" at bounding box center [83, 318] width 103 height 13
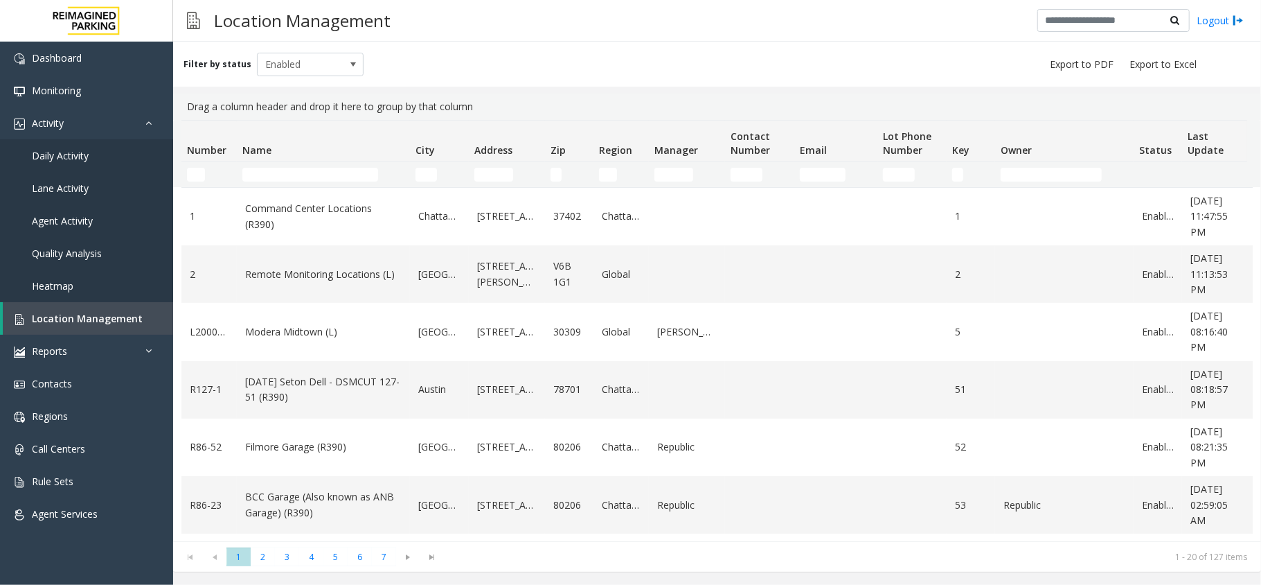
drag, startPoint x: 271, startPoint y: 181, endPoint x: 288, endPoint y: 175, distance: 17.8
click at [283, 178] on td "Name Filter" at bounding box center [323, 174] width 173 height 25
click at [288, 175] on input "Name Filter" at bounding box center [310, 175] width 136 height 14
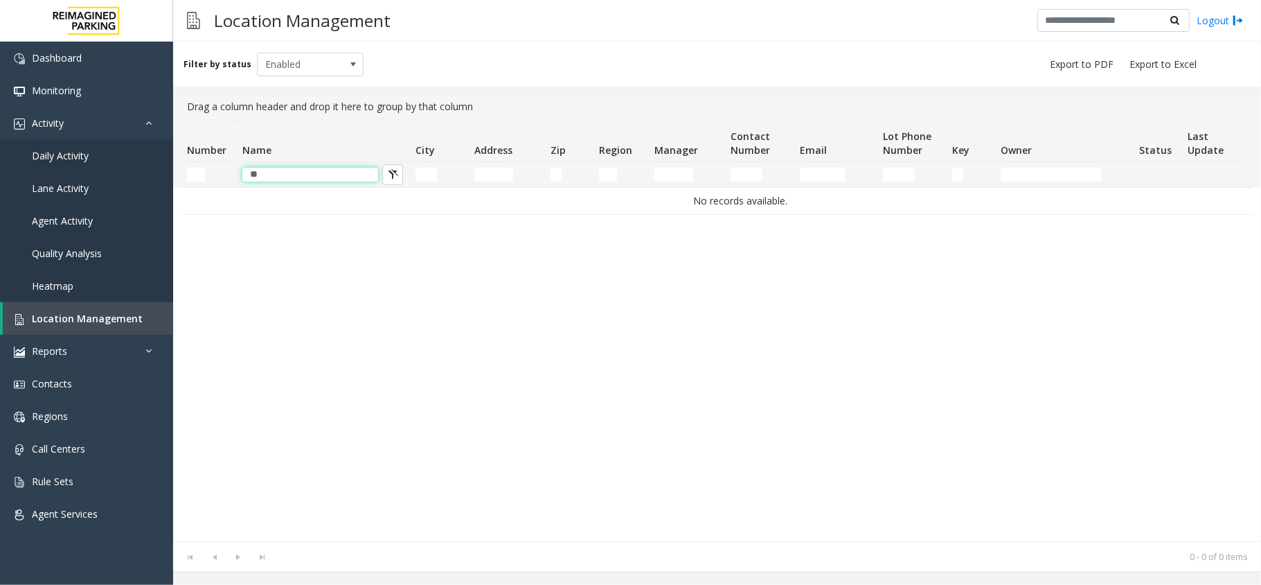
type input "*"
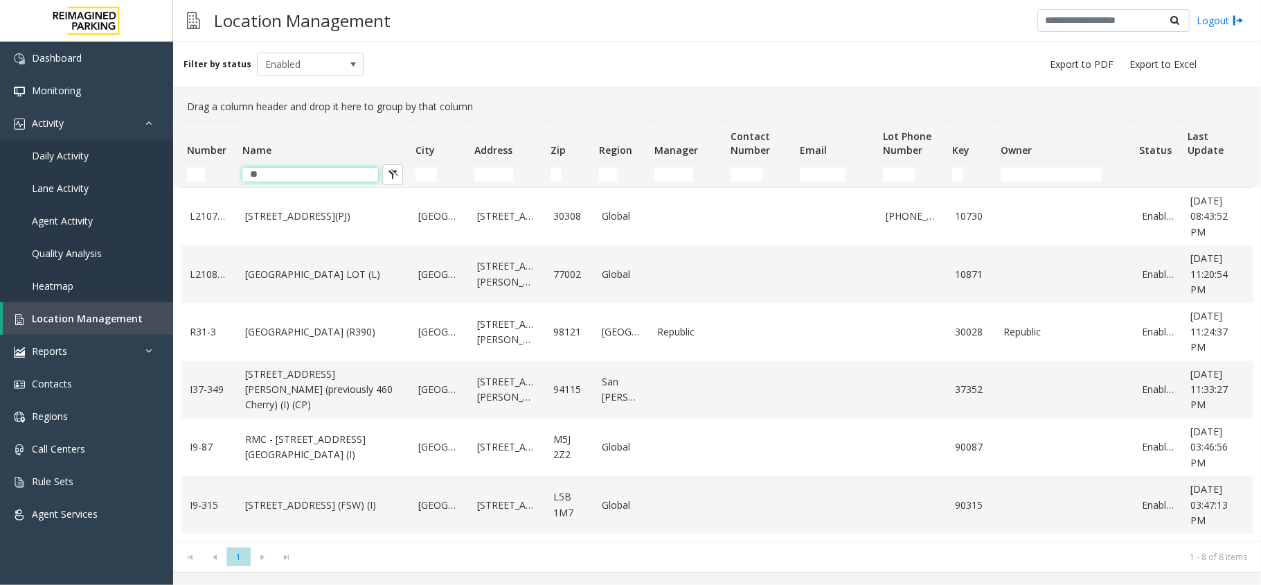
type input "*"
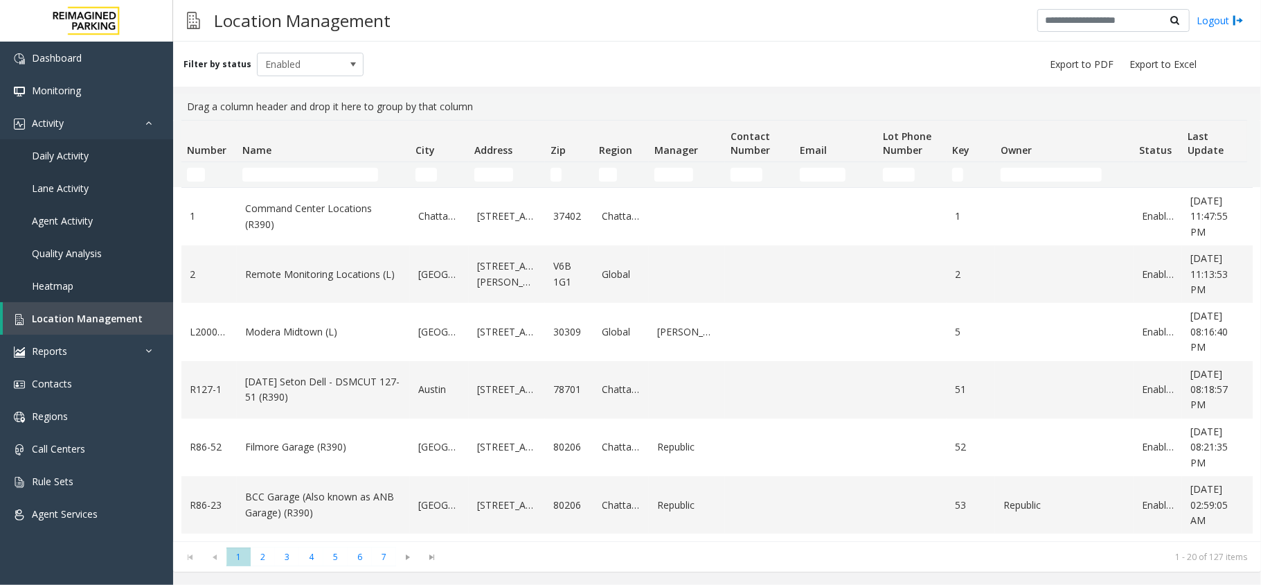
click at [296, 80] on div "Filter by status Enabled" at bounding box center [717, 64] width 1088 height 45
click at [298, 66] on span "Enabled" at bounding box center [300, 64] width 84 height 22
click at [302, 95] on li "All" at bounding box center [304, 87] width 103 height 19
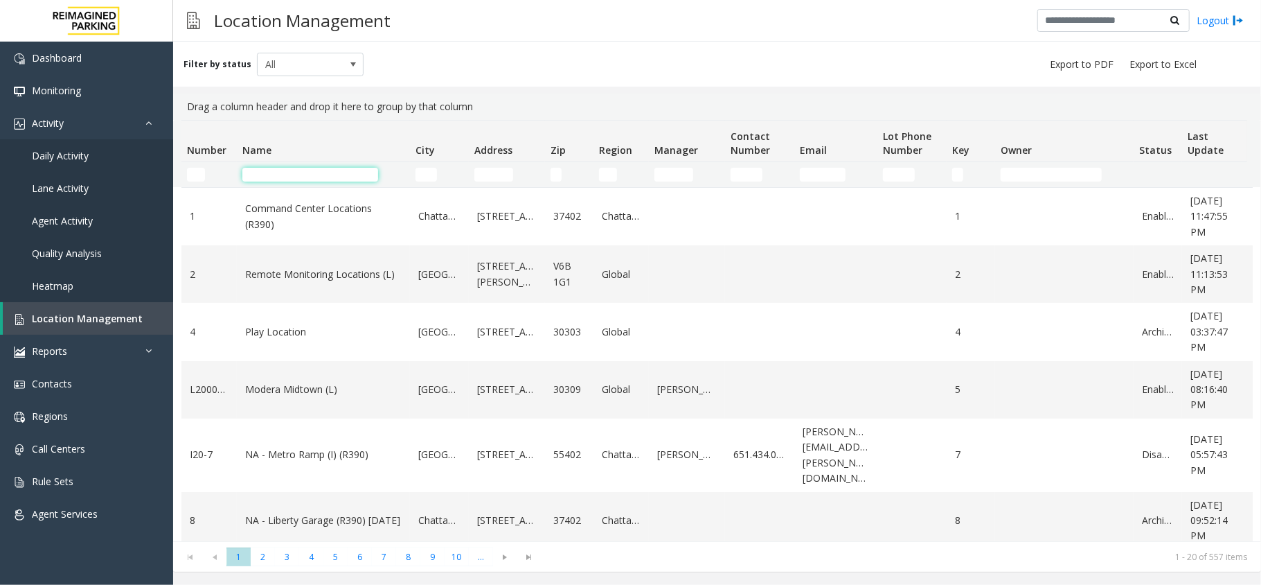
click at [283, 173] on input "Name Filter" at bounding box center [310, 175] width 136 height 14
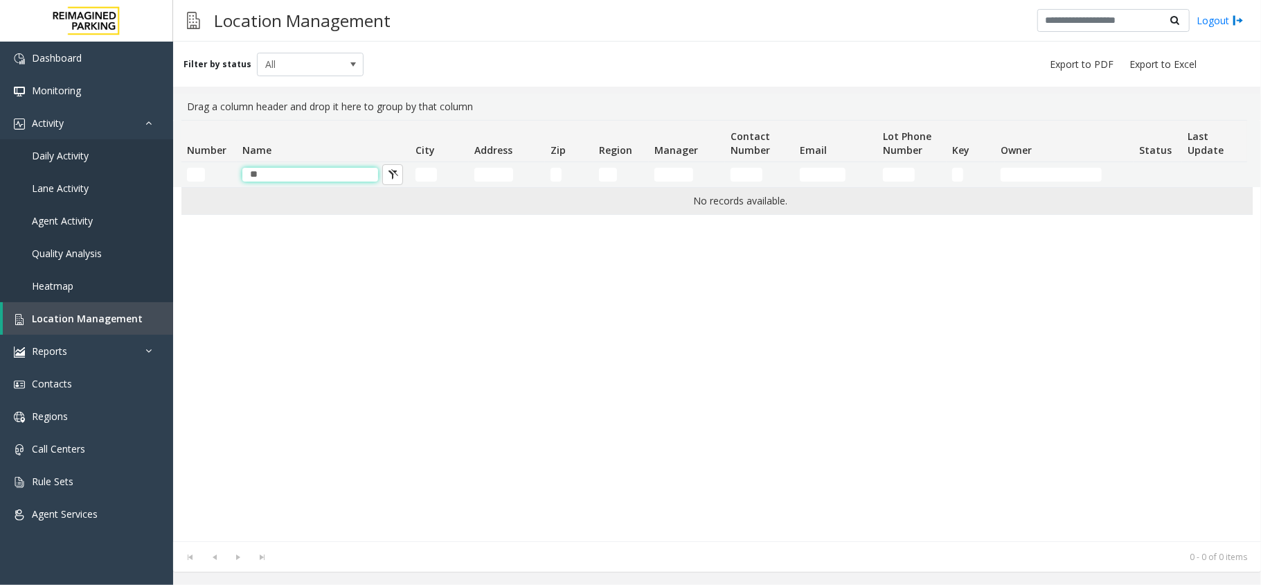
type input "*"
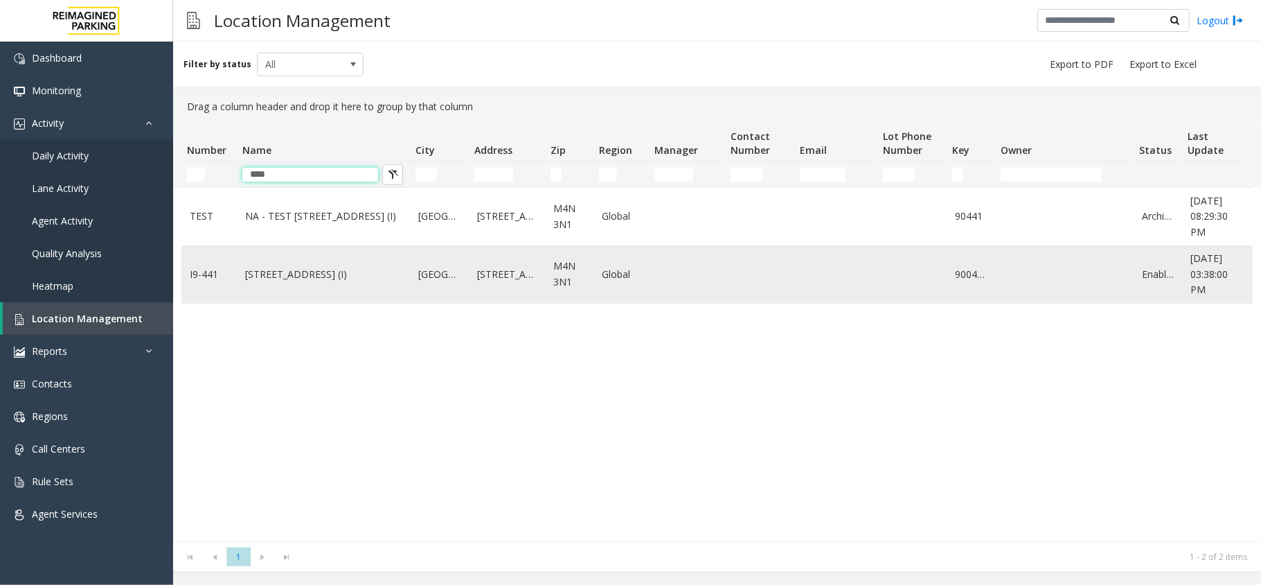
type input "****"
click at [286, 281] on link "[STREET_ADDRESS] (I)" at bounding box center [323, 274] width 157 height 15
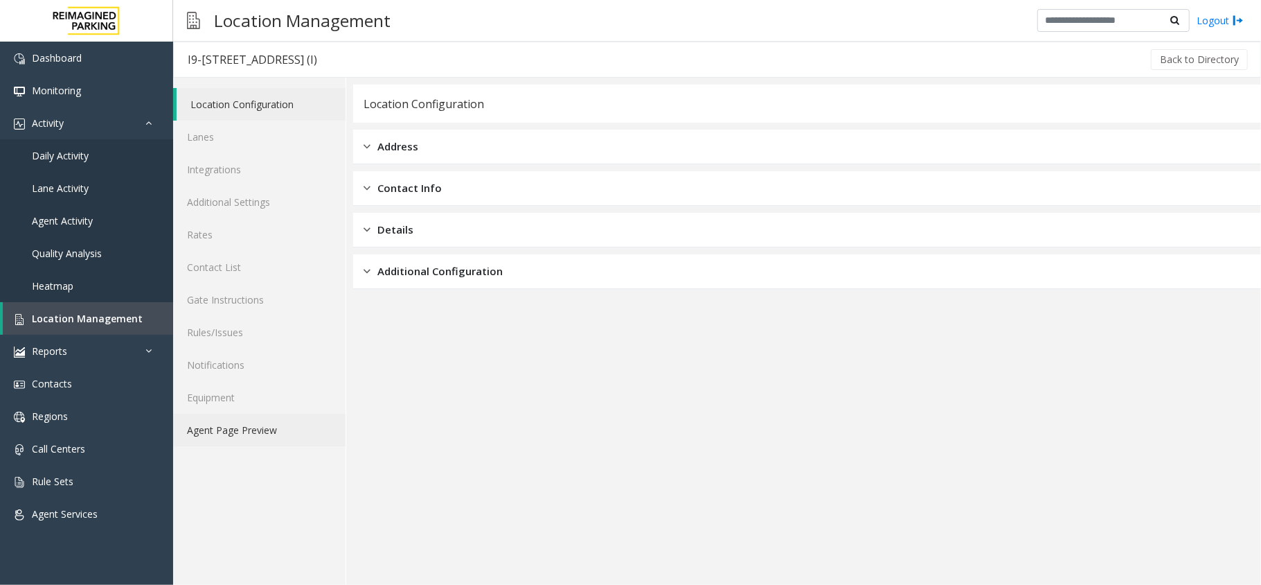
click at [201, 418] on link "Agent Page Preview" at bounding box center [259, 429] width 172 height 33
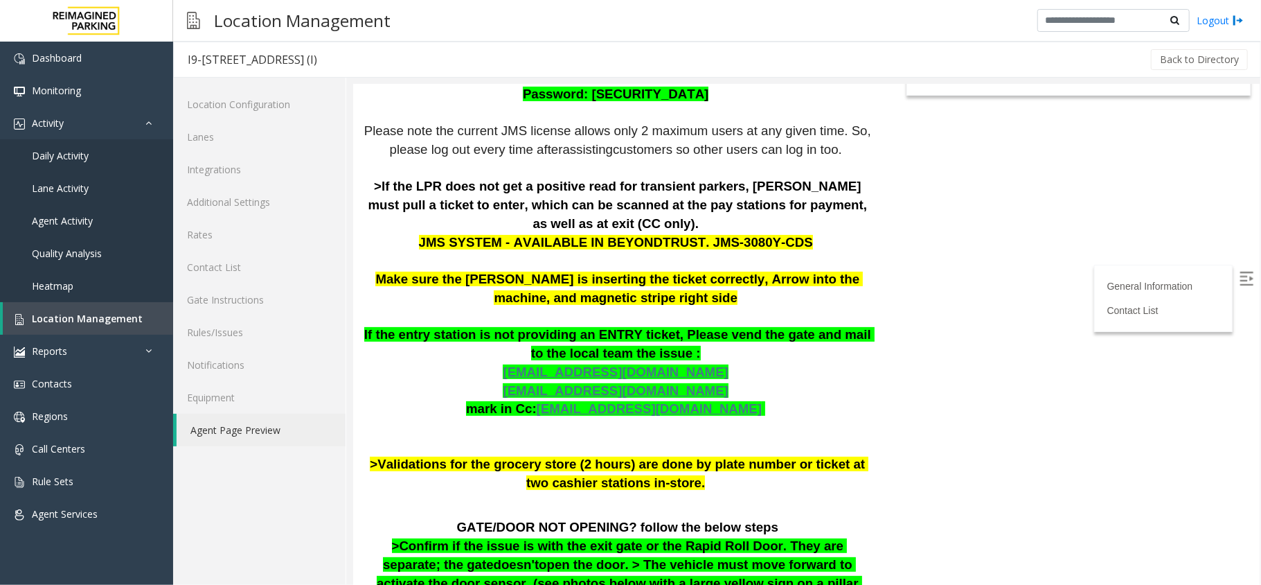
scroll to position [184, 0]
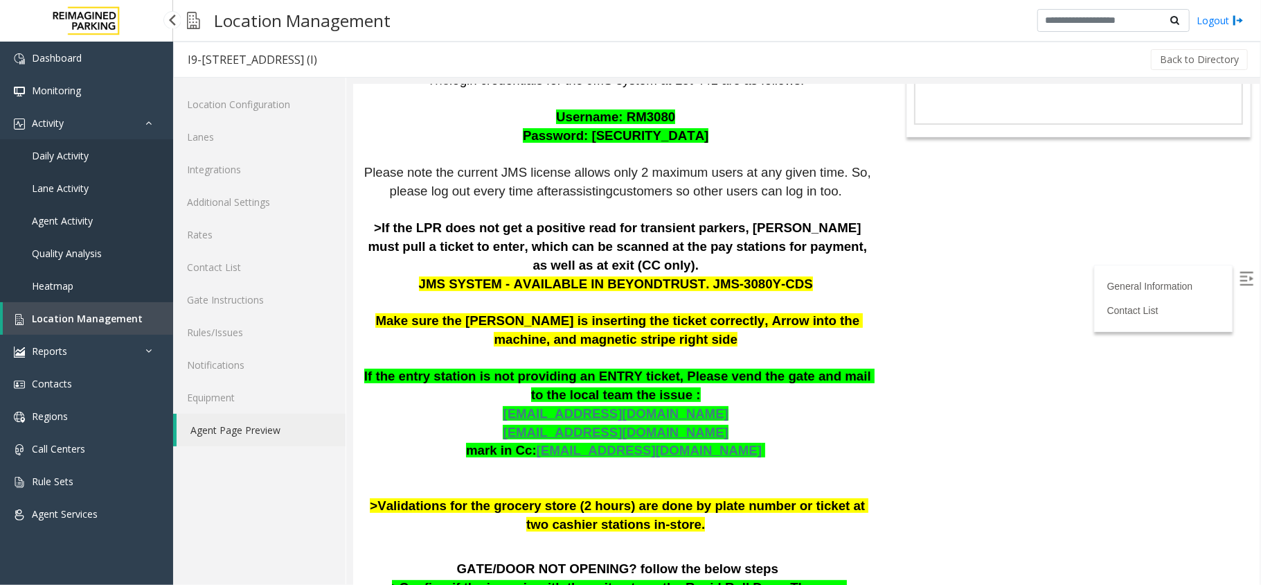
click at [76, 328] on link "Location Management" at bounding box center [88, 318] width 170 height 33
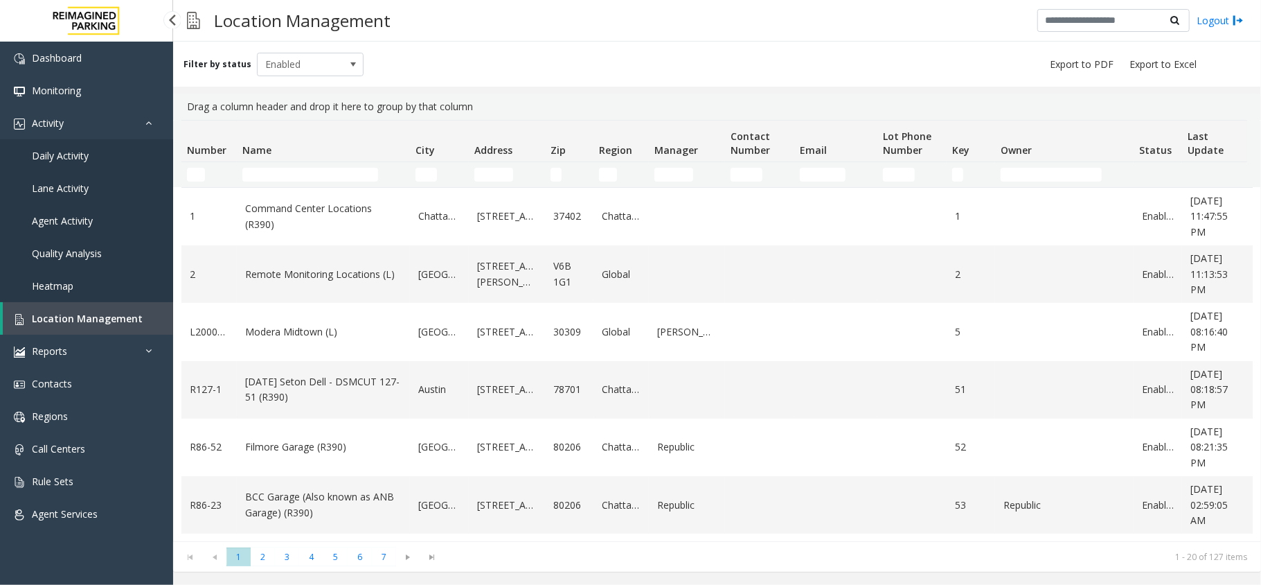
click at [87, 308] on link "Location Management" at bounding box center [88, 318] width 170 height 33
click at [341, 158] on th "Name" at bounding box center [323, 142] width 173 height 42
click at [333, 170] on input "Name Filter" at bounding box center [310, 175] width 136 height 14
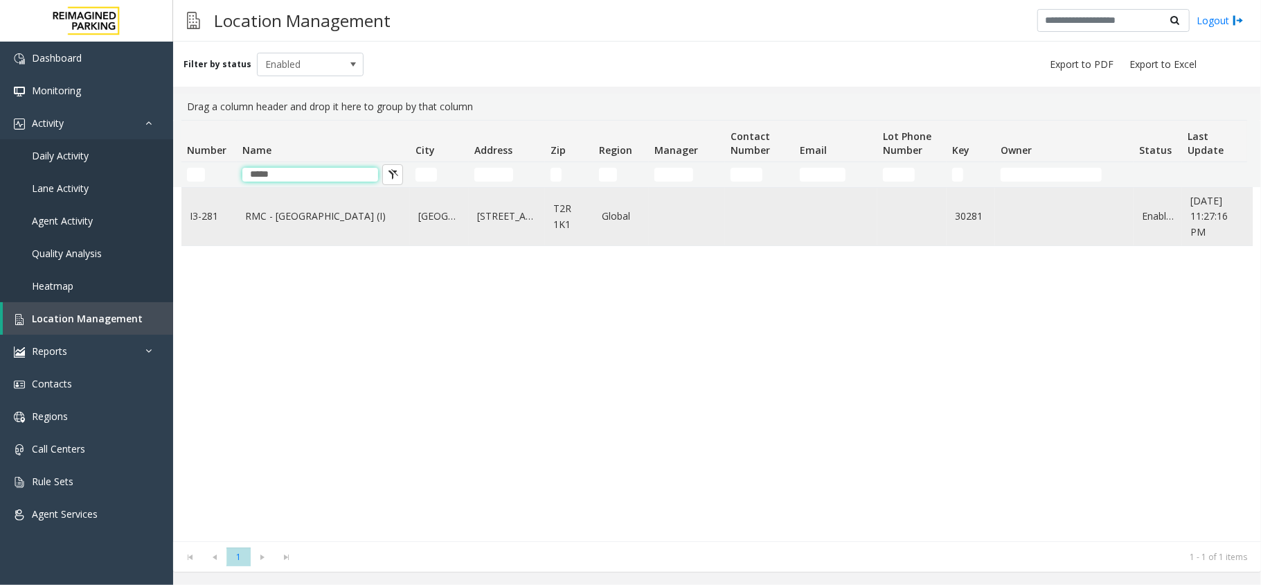
type input "*****"
click at [305, 214] on link "RMC - [GEOGRAPHIC_DATA] (I)" at bounding box center [323, 215] width 157 height 15
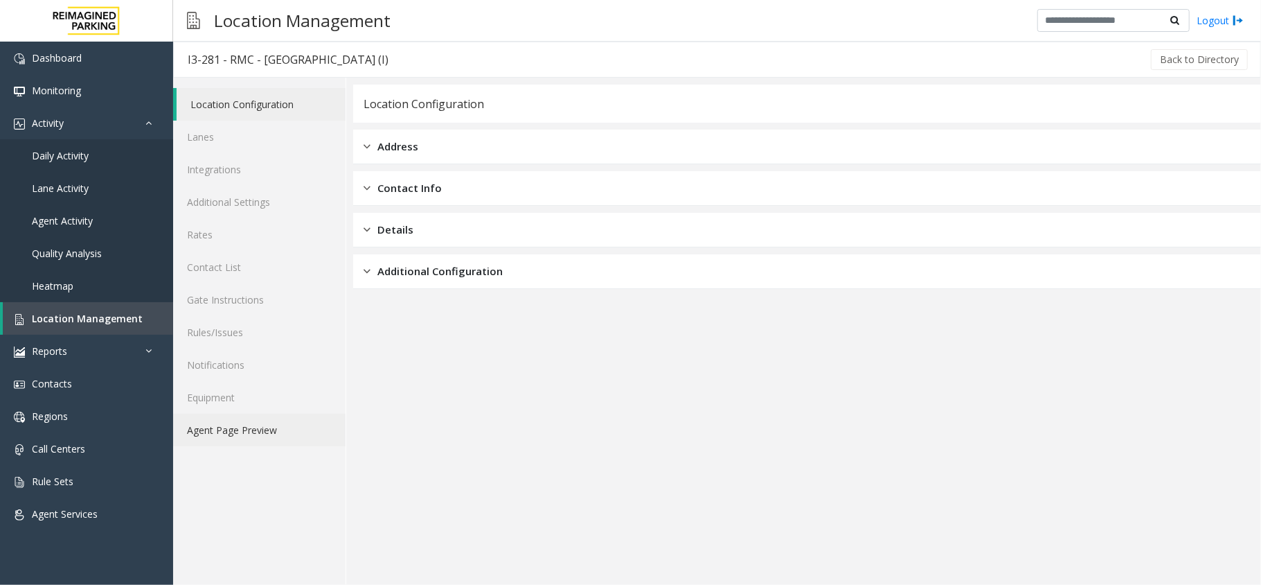
click at [269, 436] on link "Agent Page Preview" at bounding box center [259, 429] width 172 height 33
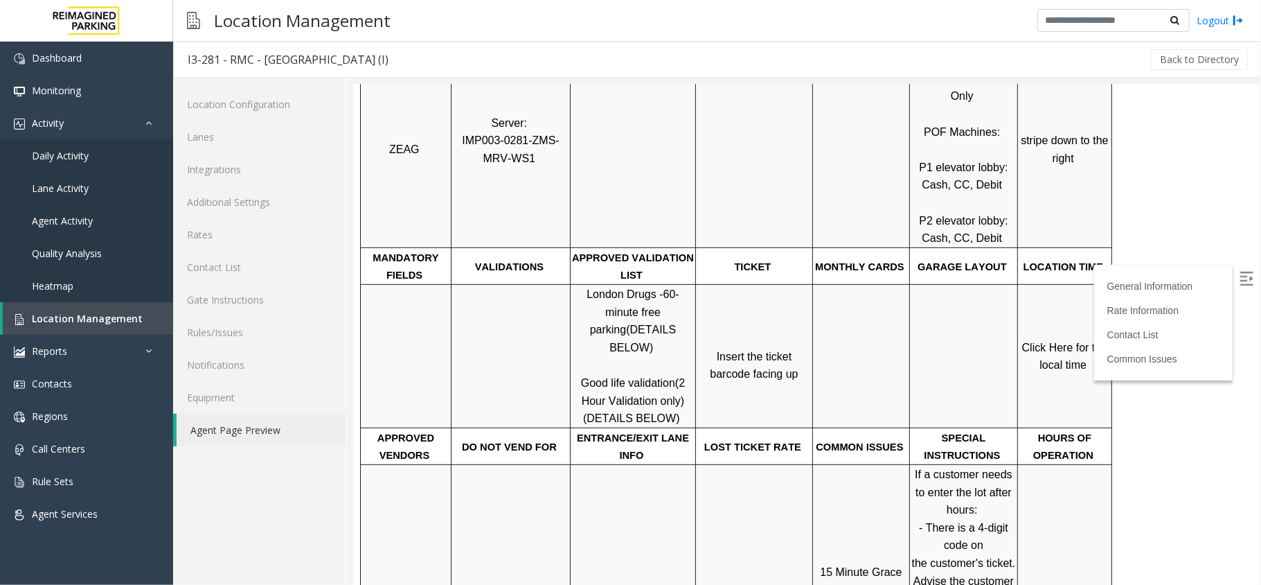
scroll to position [369, 0]
click at [954, 287] on label at bounding box center [1247, 279] width 21 height 21
drag, startPoint x: 581, startPoint y: 326, endPoint x: 623, endPoint y: 328, distance: 42.3
click at [623, 328] on p "London Drugs - 60-minute free parking (DETAILS BELOW) Good life validation (2 H…" at bounding box center [632, 355] width 123 height 142
copy span "Good life"
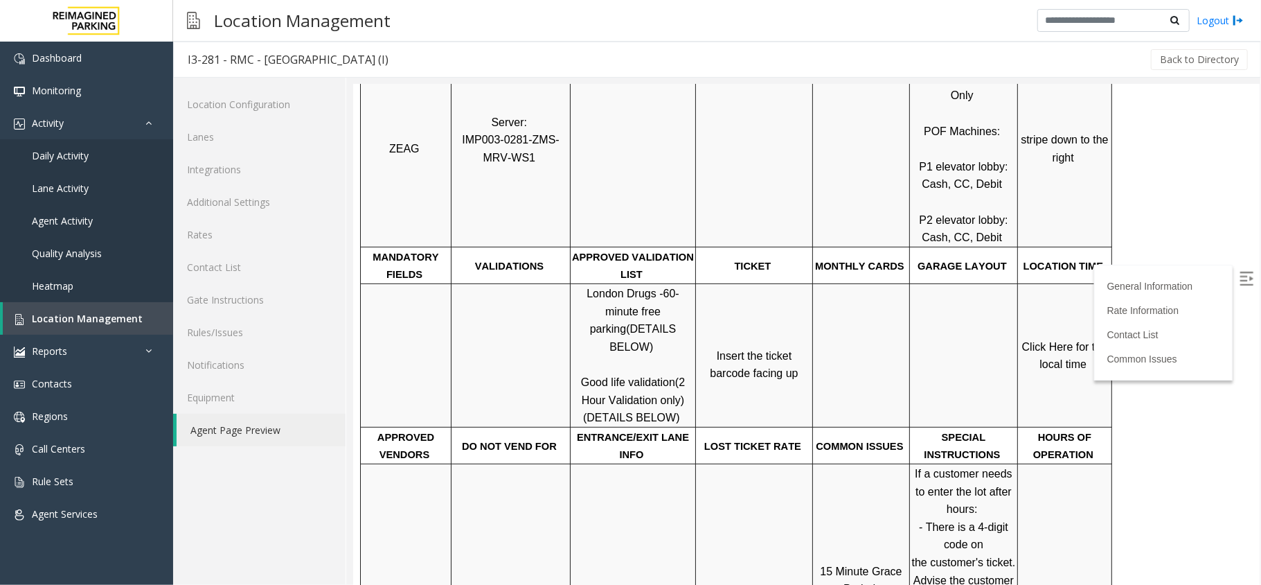
click at [954, 340] on span "Click Here for the local time" at bounding box center [1066, 355] width 89 height 30
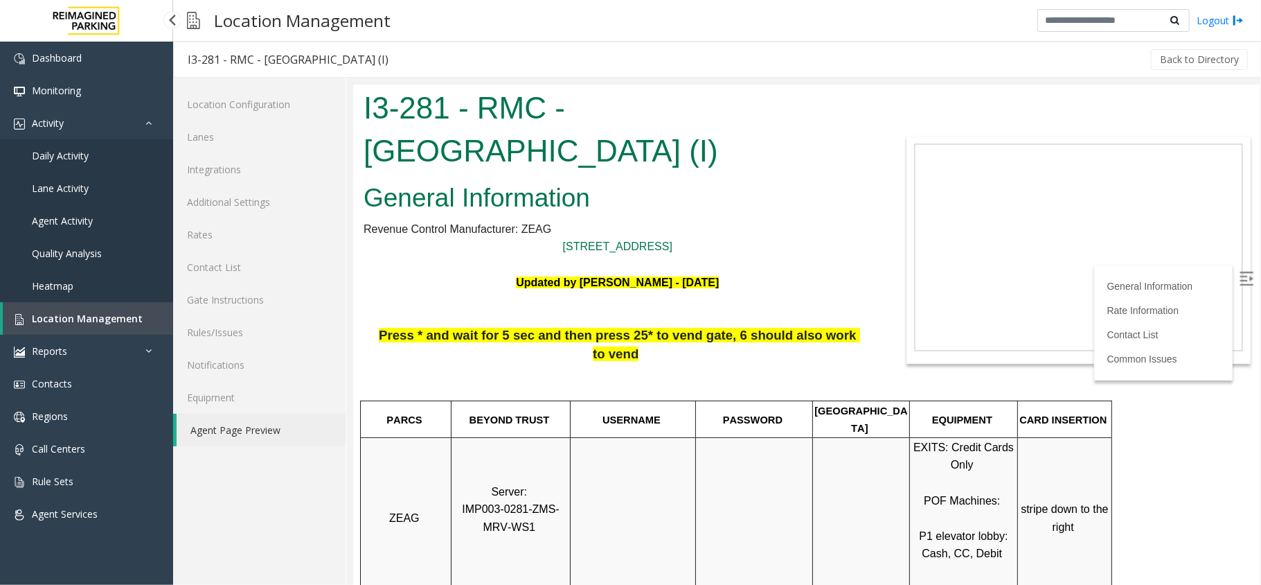
scroll to position [369, 0]
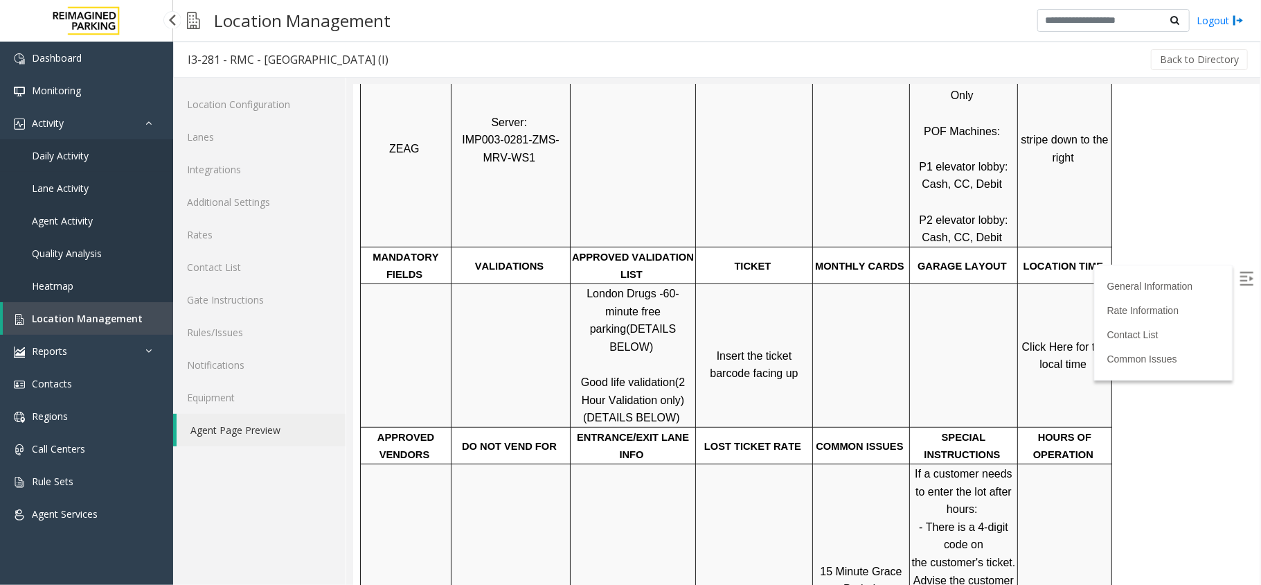
drag, startPoint x: 0, startPoint y: 0, endPoint x: 128, endPoint y: 147, distance: 194.9
click at [128, 147] on link "Daily Activity" at bounding box center [86, 155] width 173 height 33
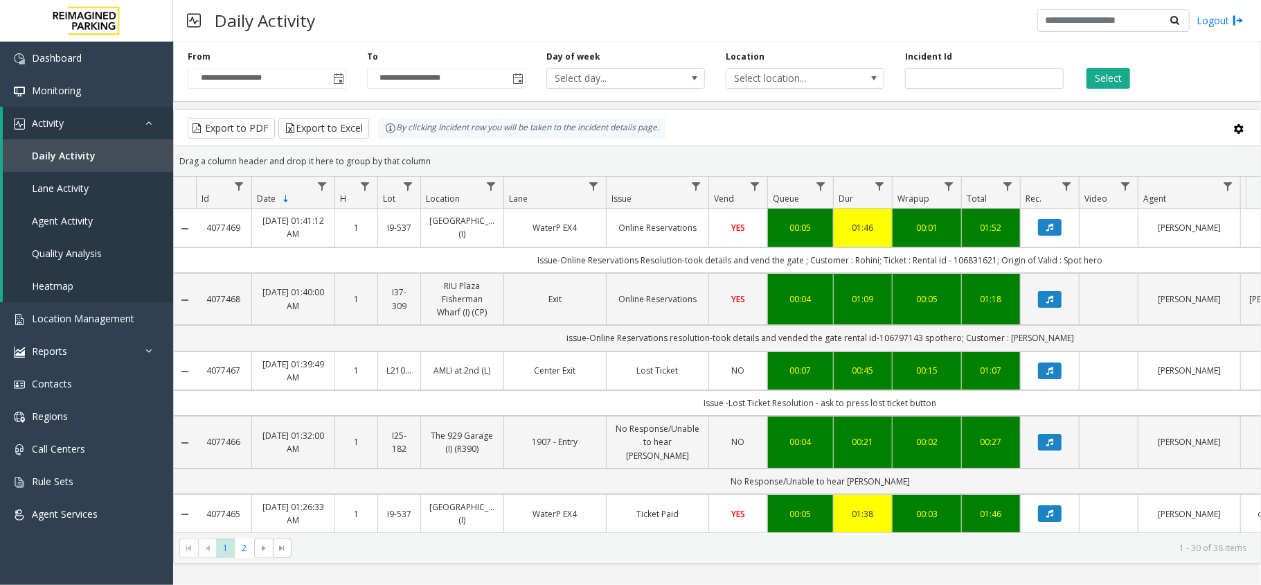
click at [336, 78] on span "Toggle popup" at bounding box center [338, 78] width 11 height 11
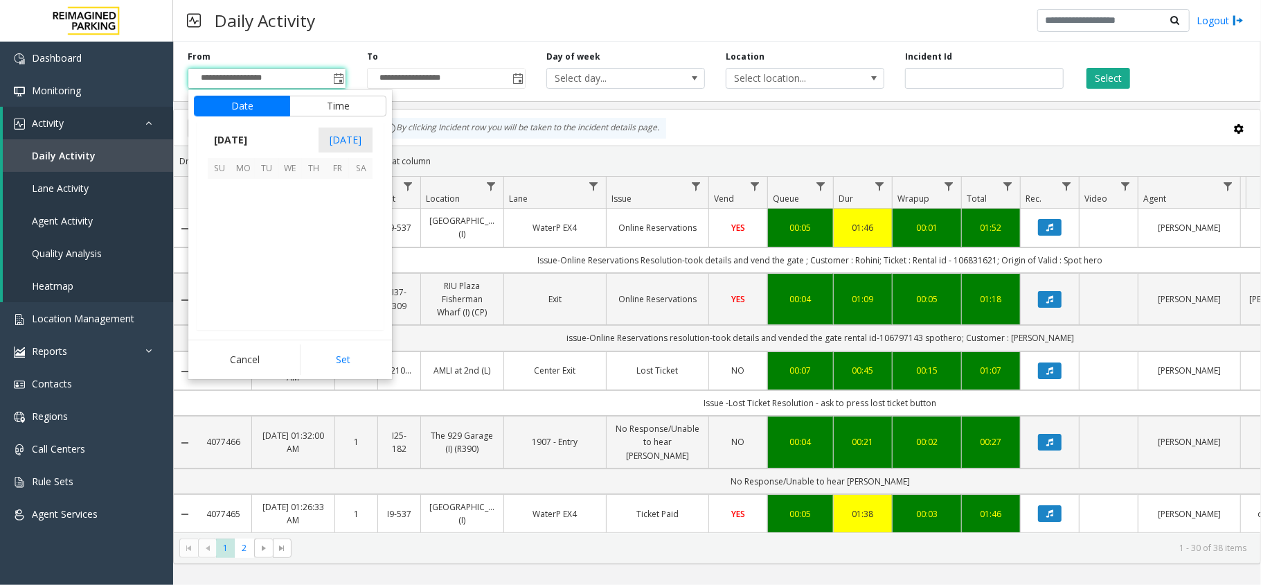
scroll to position [248571, 0]
click at [359, 216] on span "13" at bounding box center [361, 214] width 24 height 24
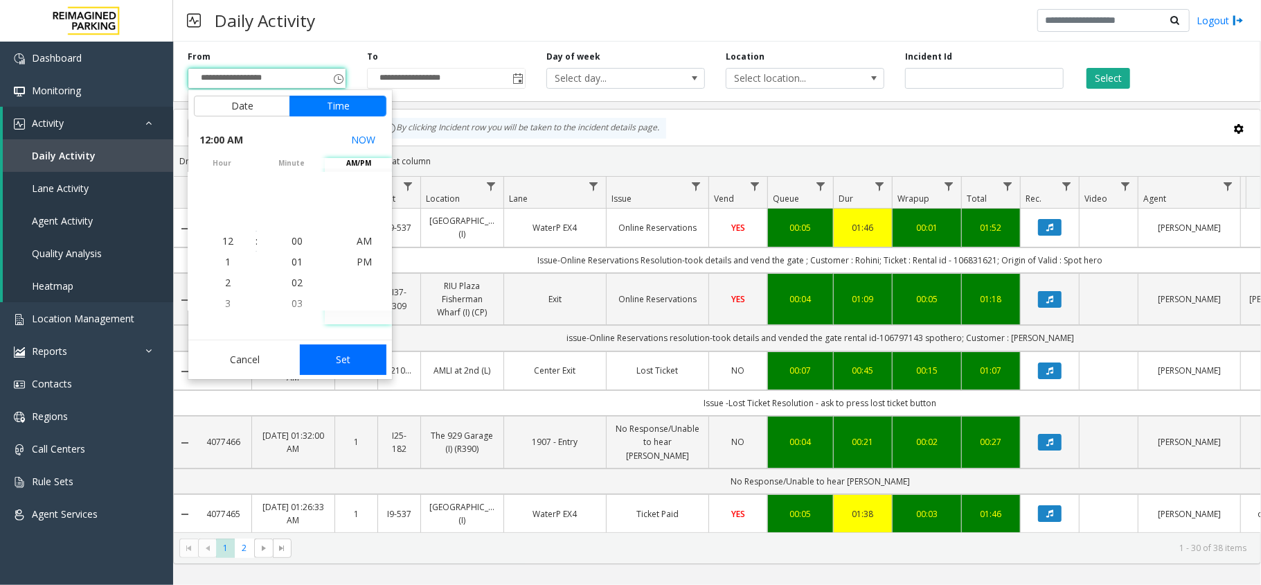
click at [360, 353] on button "Set" at bounding box center [343, 359] width 87 height 30
type input "**********"
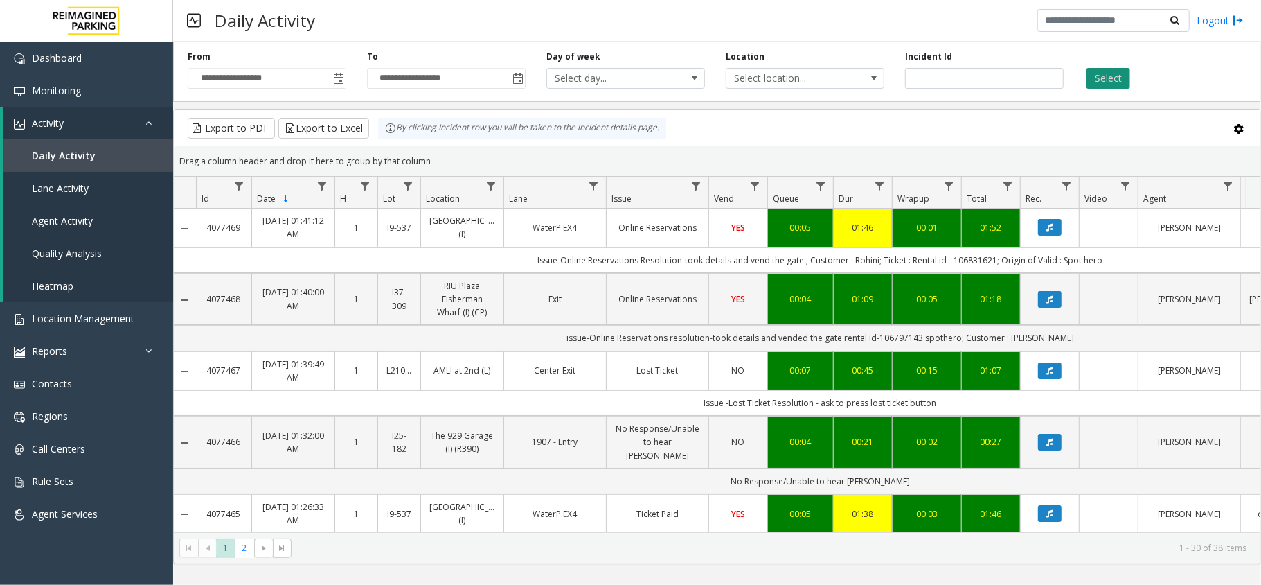
click at [1119, 75] on button "Select" at bounding box center [1109, 78] width 44 height 21
click at [1059, 226] on button "Data table" at bounding box center [1050, 227] width 24 height 17
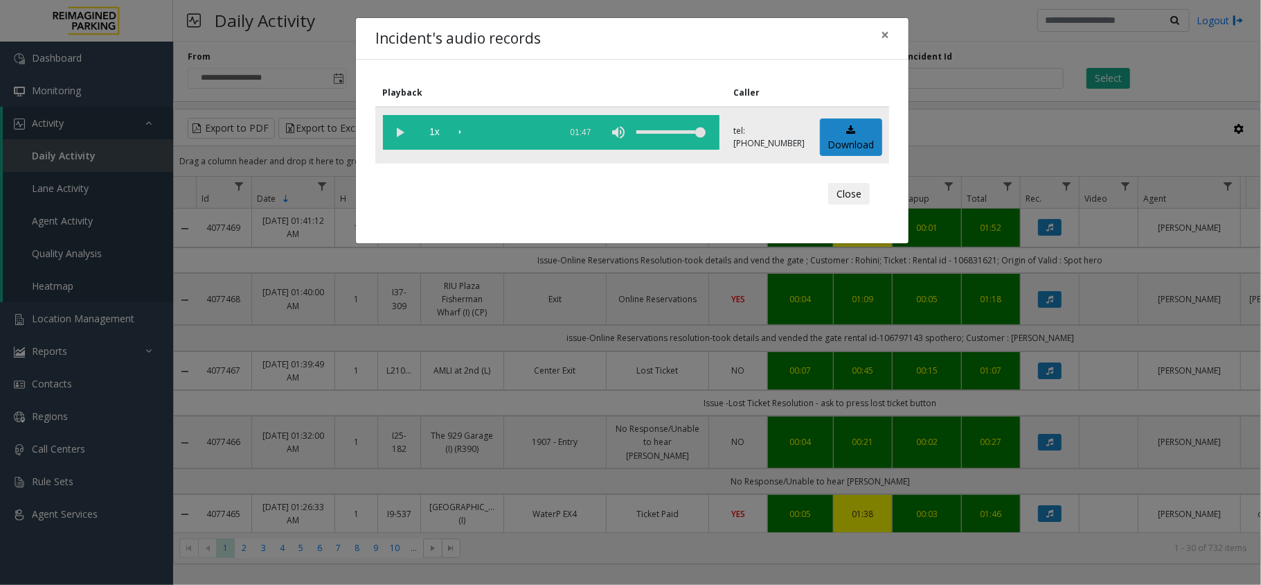
click at [483, 134] on div "scrub bar" at bounding box center [506, 132] width 94 height 35
click at [483, 128] on div "scrub bar" at bounding box center [506, 132] width 94 height 35
click at [495, 130] on div "scrub bar" at bounding box center [506, 132] width 94 height 35
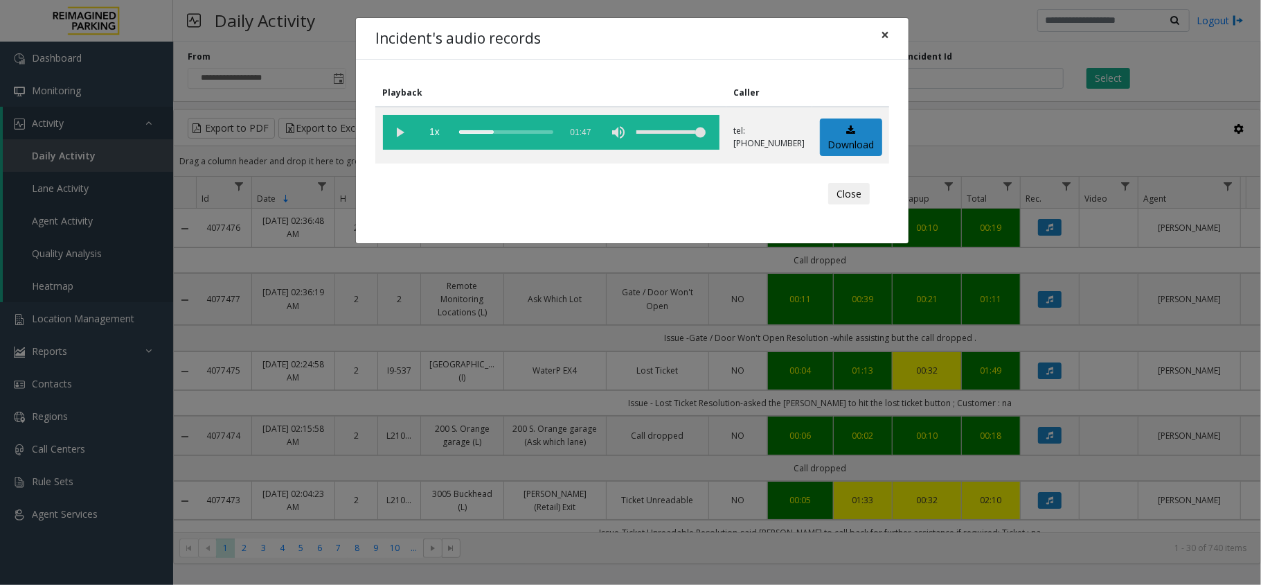
click at [882, 30] on span "×" at bounding box center [885, 34] width 8 height 19
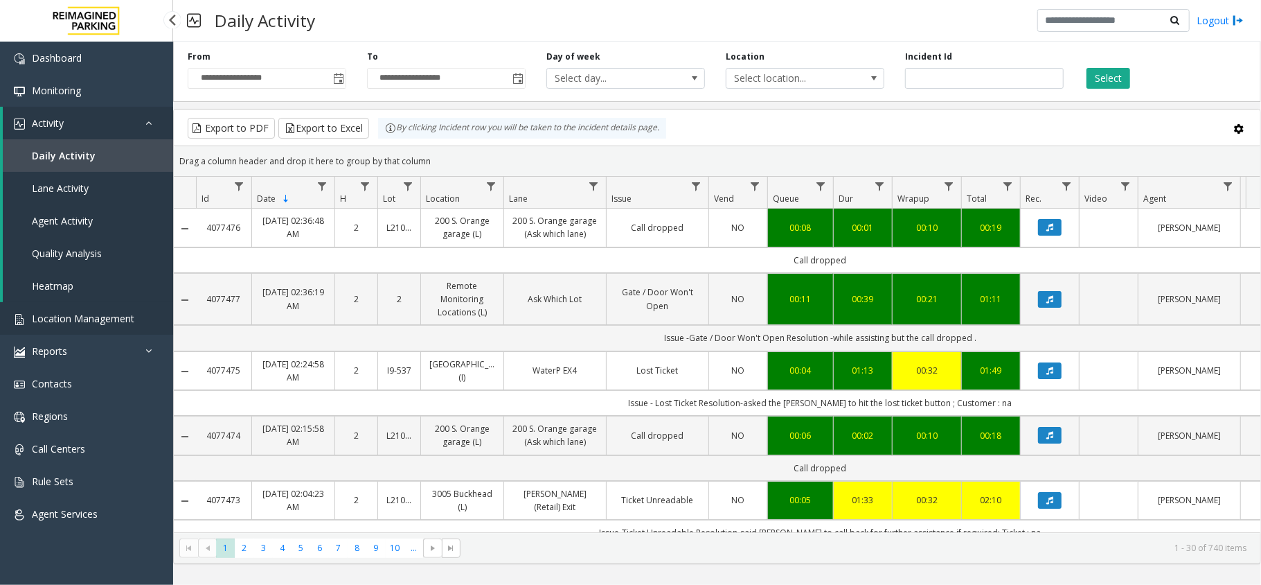
click at [24, 308] on link "Location Management" at bounding box center [86, 318] width 173 height 33
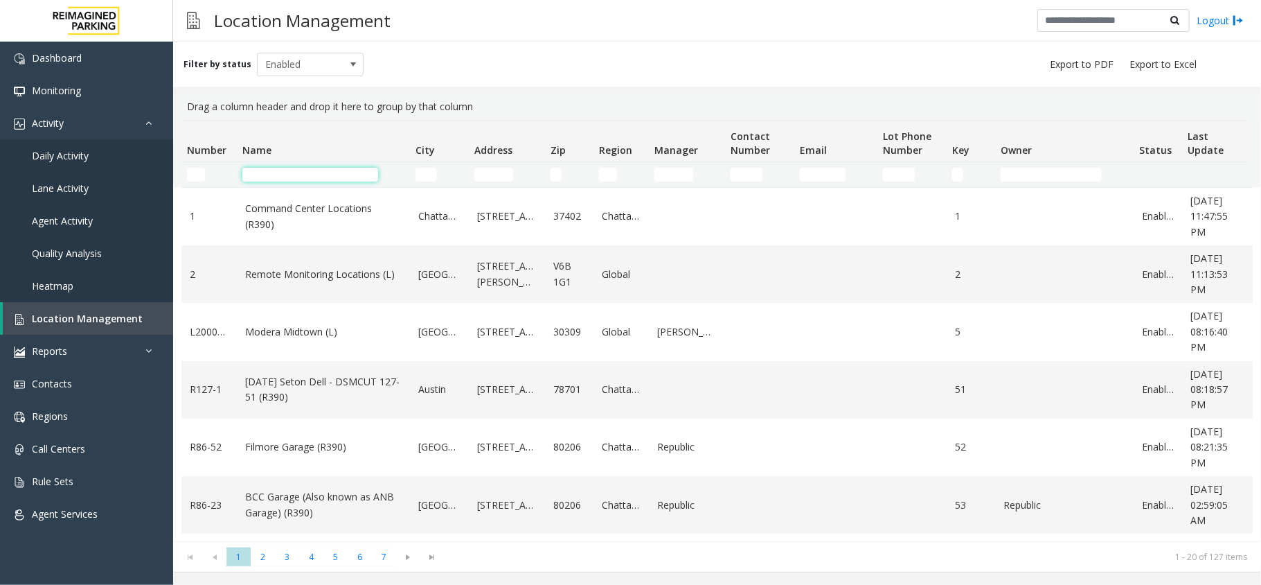
click at [289, 172] on input "Name Filter" at bounding box center [310, 175] width 136 height 14
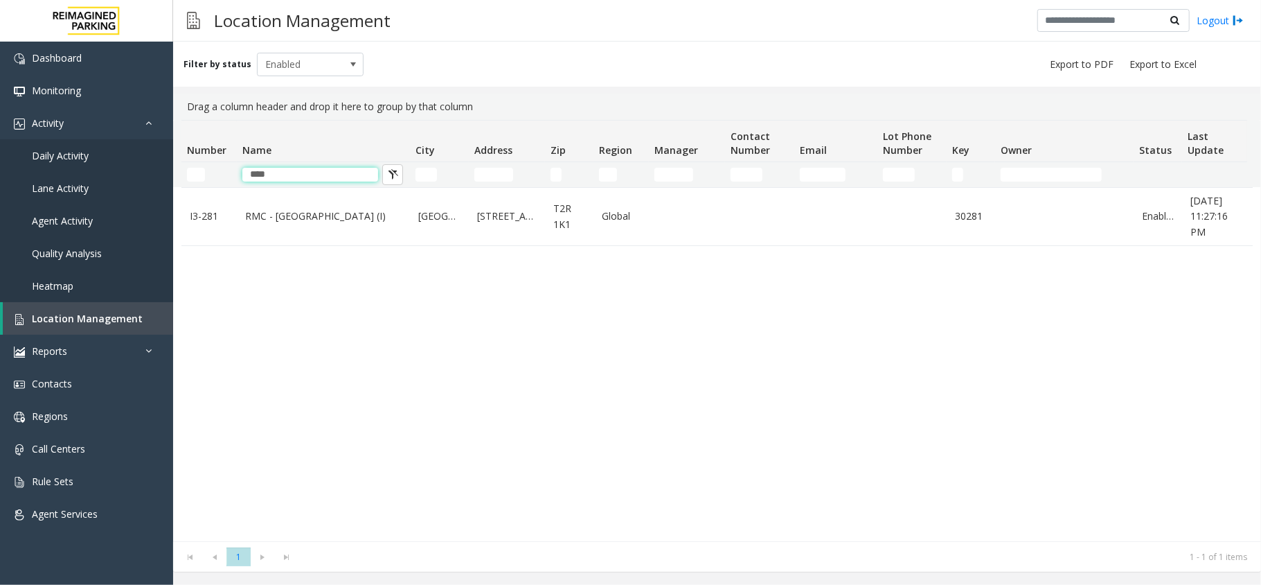
type input "****"
click at [267, 214] on link "RMC - [GEOGRAPHIC_DATA] (I)" at bounding box center [323, 215] width 157 height 15
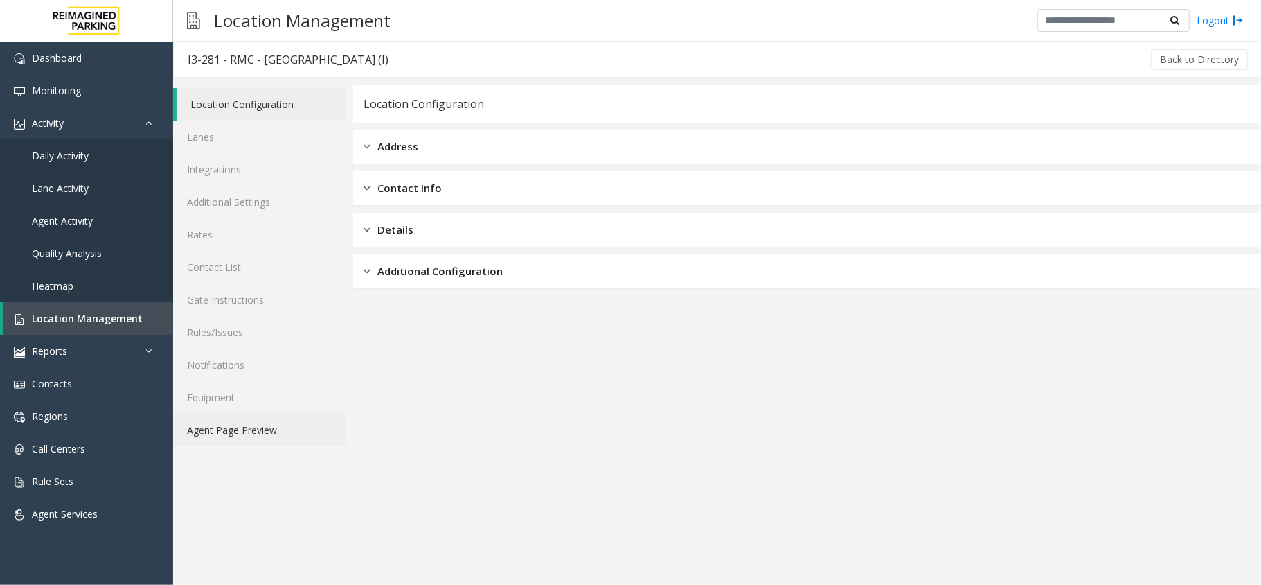
click at [270, 439] on link "Agent Page Preview" at bounding box center [259, 429] width 172 height 33
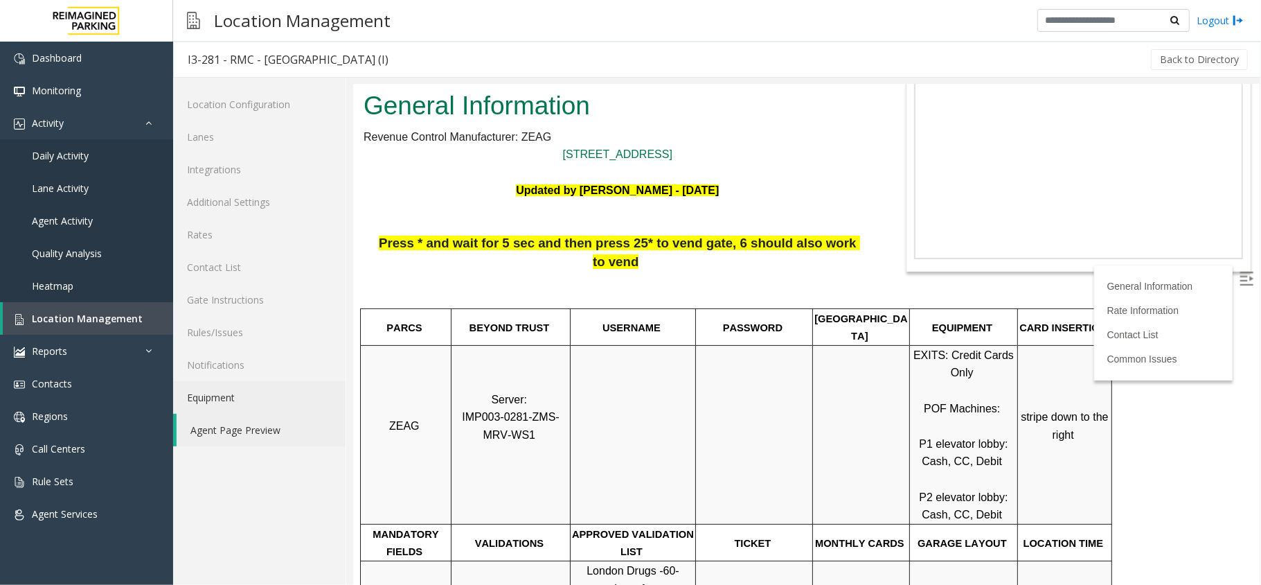
scroll to position [92, 0]
click at [1239, 275] on img at bounding box center [1246, 278] width 14 height 14
click at [595, 150] on link "[STREET_ADDRESS]" at bounding box center [616, 154] width 109 height 12
click at [643, 20] on div "Location Management Logout" at bounding box center [717, 21] width 1088 height 42
click at [87, 139] on link "Daily Activity" at bounding box center [86, 155] width 173 height 33
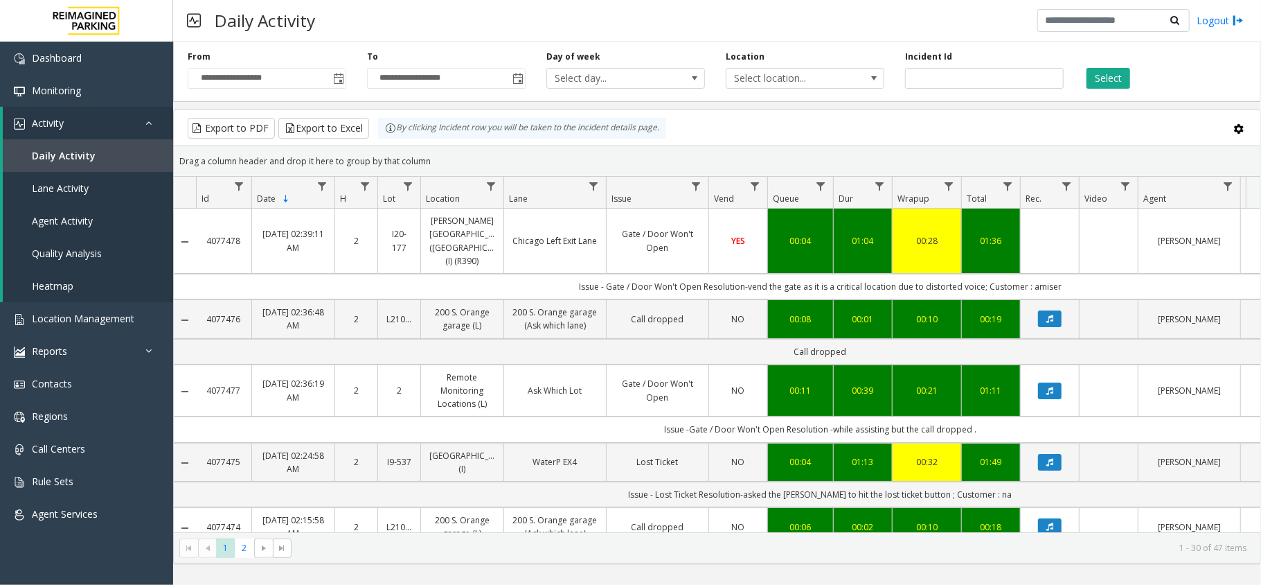
click at [857, 121] on div "Export to PDF Export to Excel By clicking Incident row you will be taken to the…" at bounding box center [717, 128] width 1063 height 21
click at [51, 125] on span "Activity" at bounding box center [48, 122] width 32 height 13
